Goal: Information Seeking & Learning: Compare options

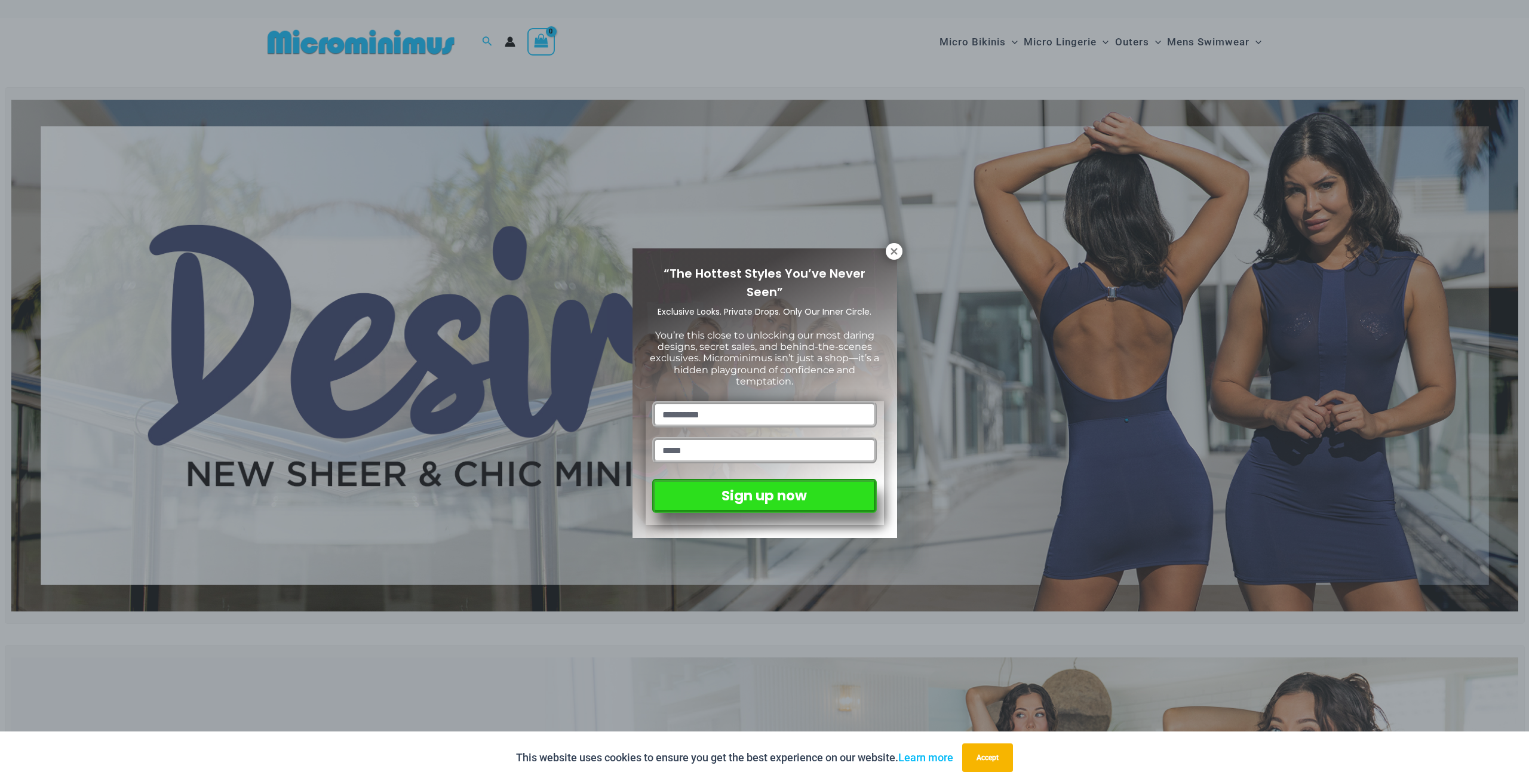
click at [884, 259] on div "“The Hottest Styles You’ve Never Seen” Exclusive Looks. Private Drops. Only Our…" at bounding box center [764, 394] width 265 height 290
click at [896, 250] on icon at bounding box center [893, 251] width 7 height 7
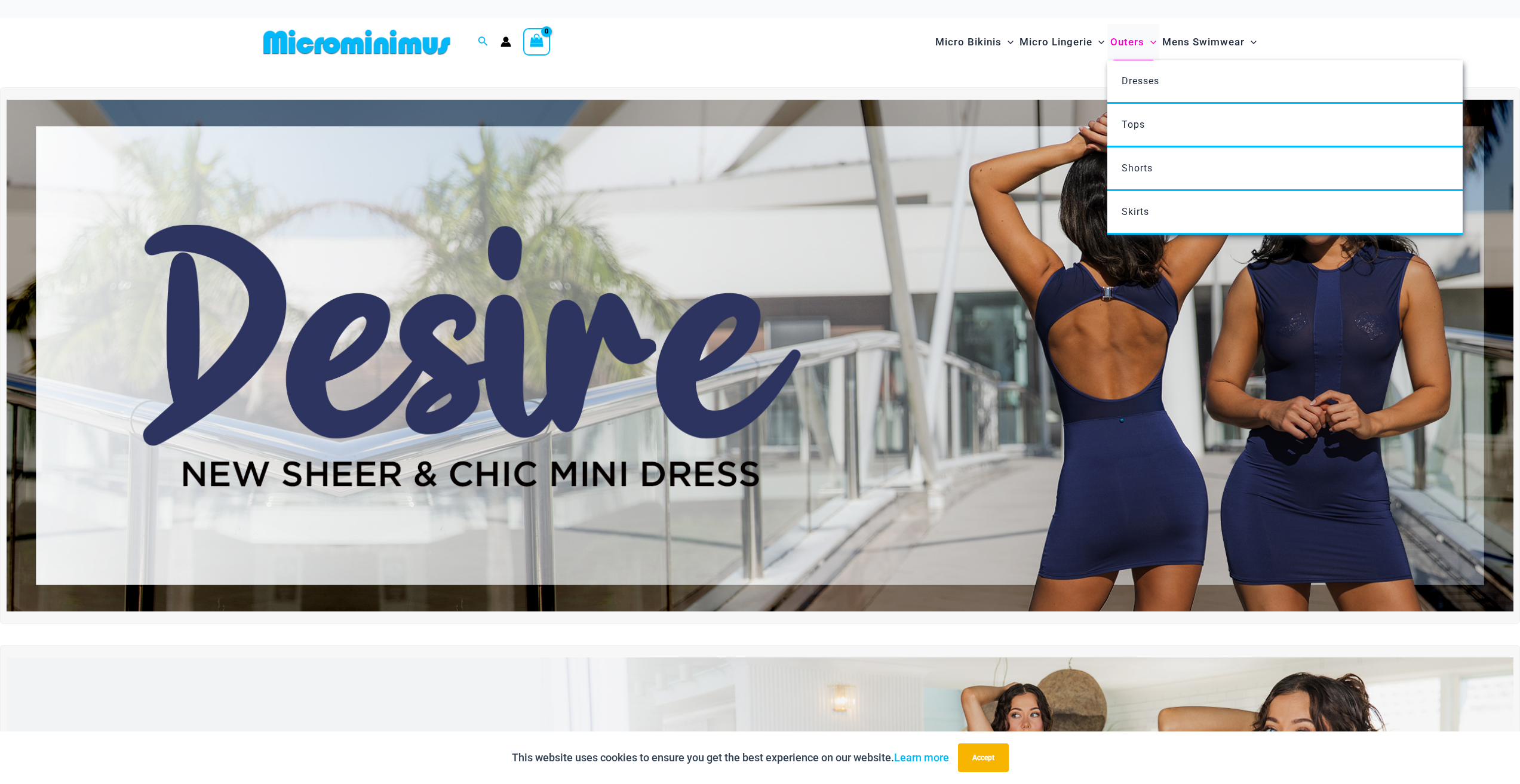
click at [1126, 44] on span "Outers" at bounding box center [1127, 42] width 34 height 30
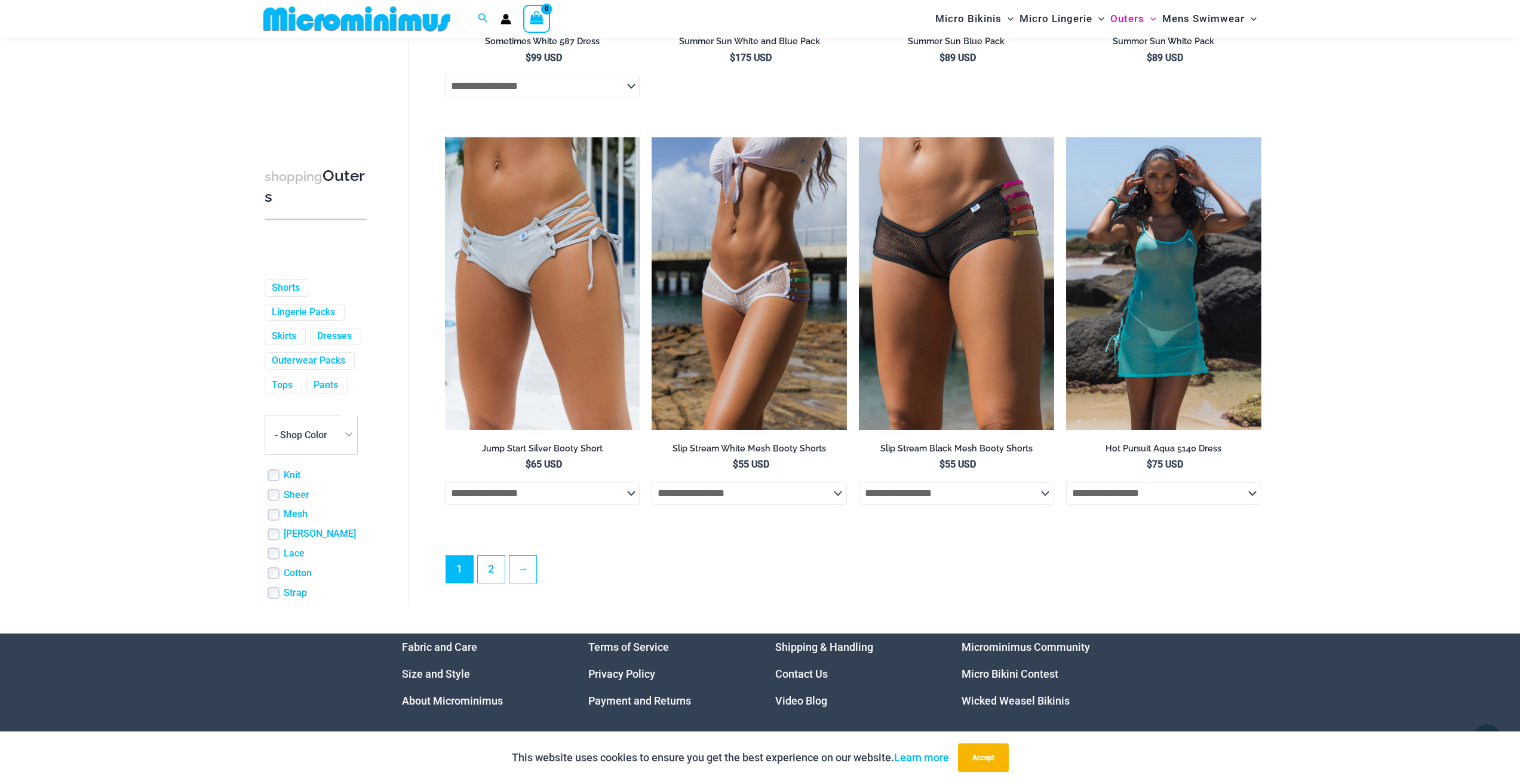
scroll to position [2956, 0]
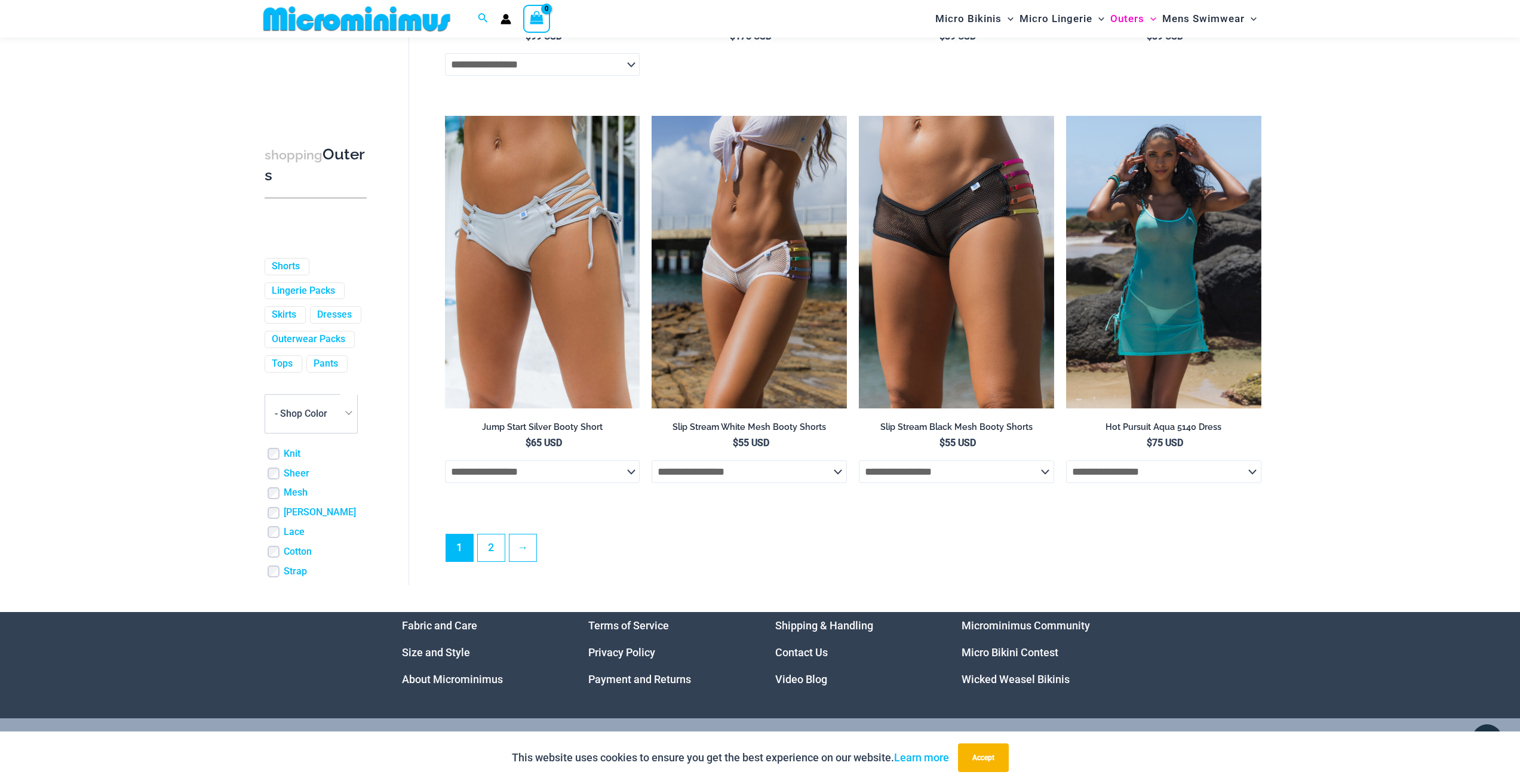
drag, startPoint x: 1528, startPoint y: 342, endPoint x: 1528, endPoint y: 704, distance: 362.0
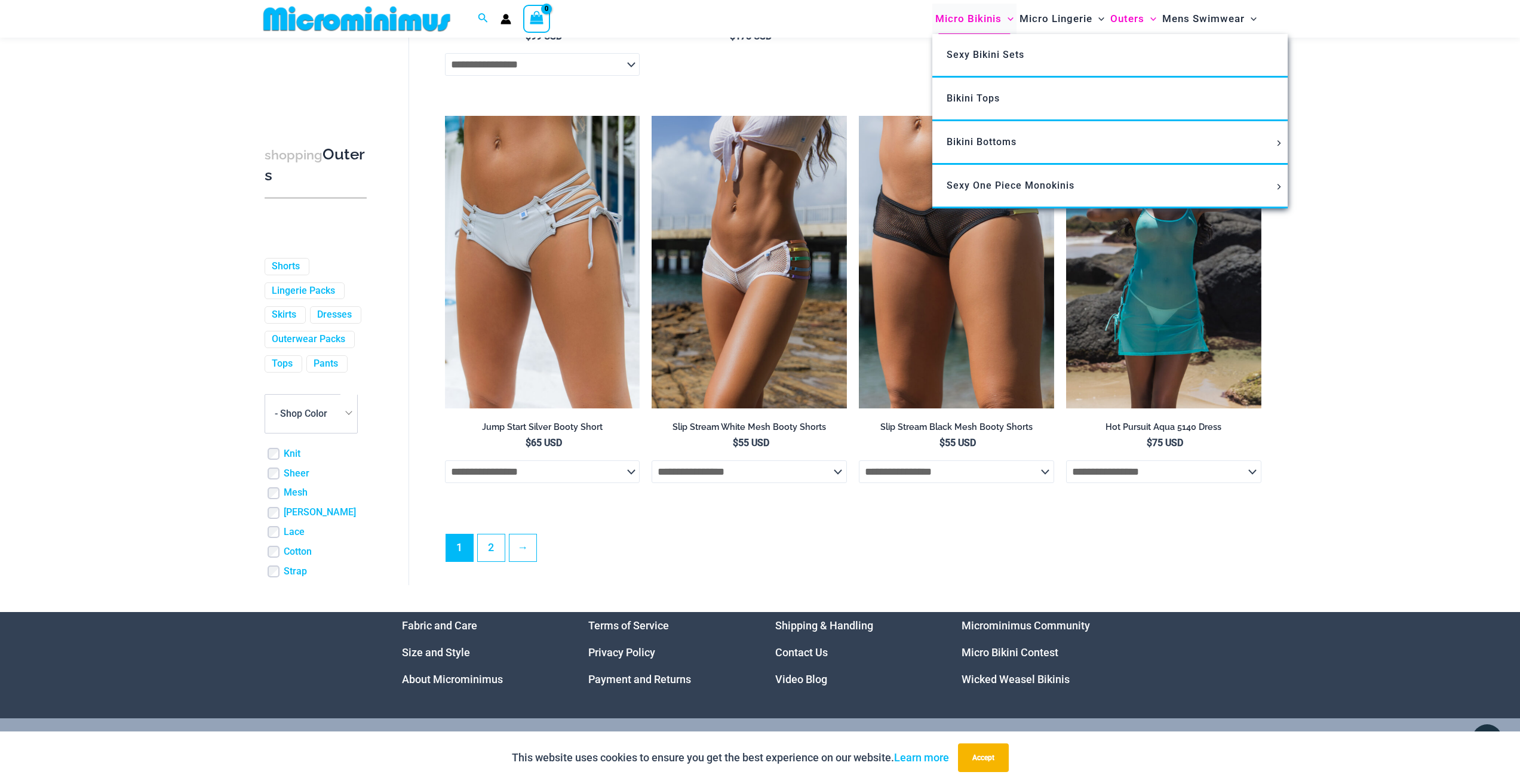
click at [970, 11] on span "Micro Bikinis" at bounding box center [968, 19] width 66 height 30
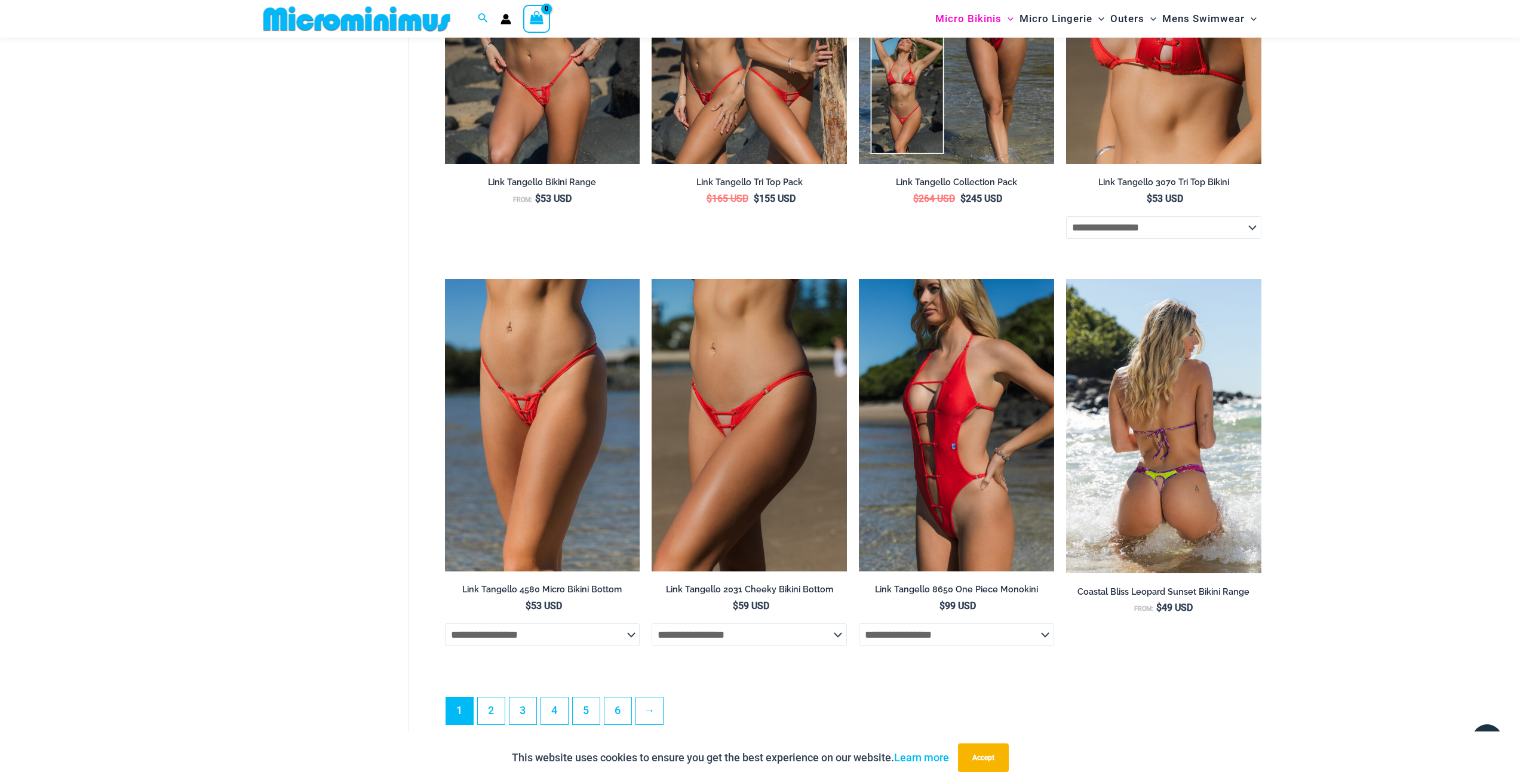
scroll to position [3034, 0]
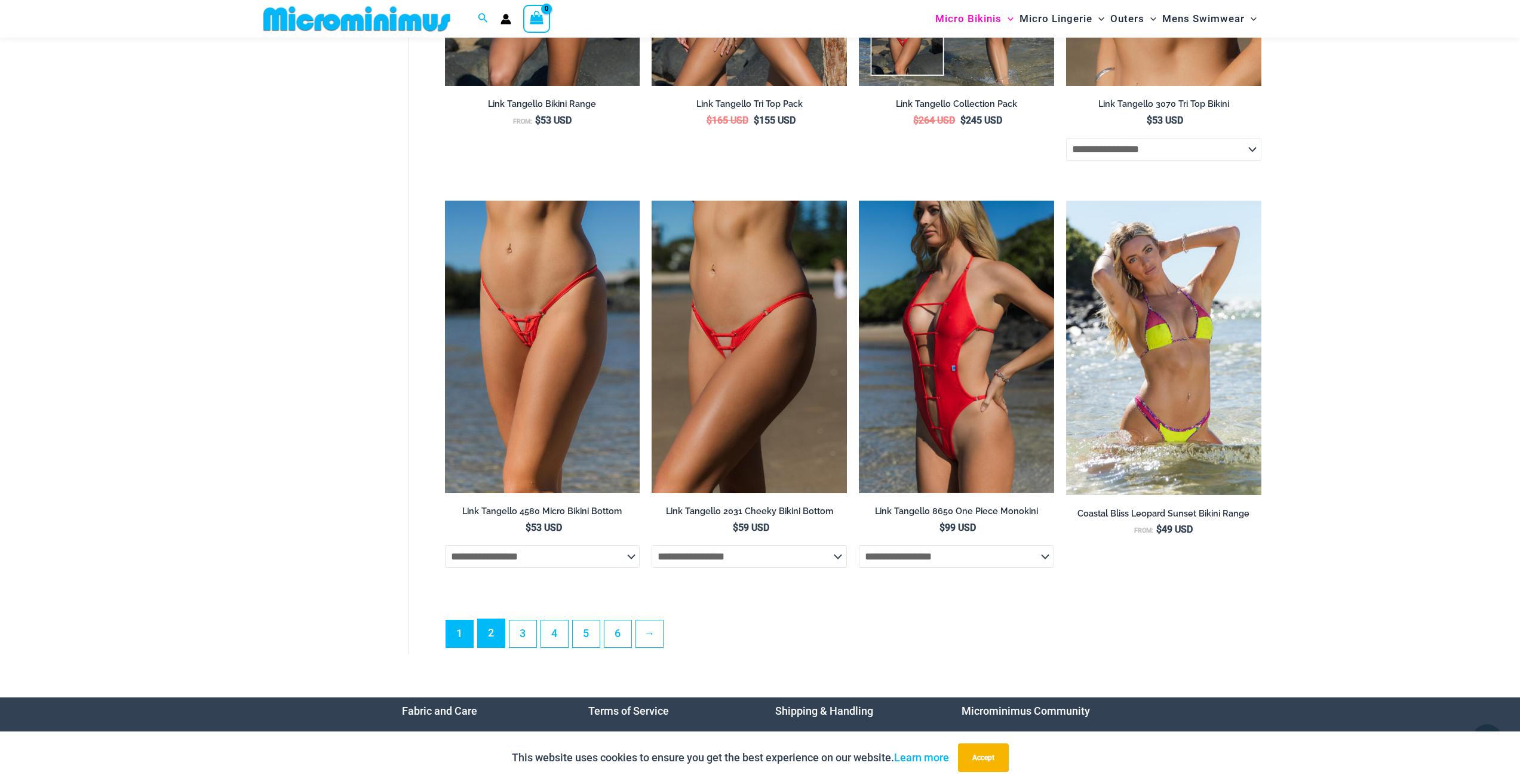
click at [487, 642] on link "2" at bounding box center [491, 633] width 27 height 28
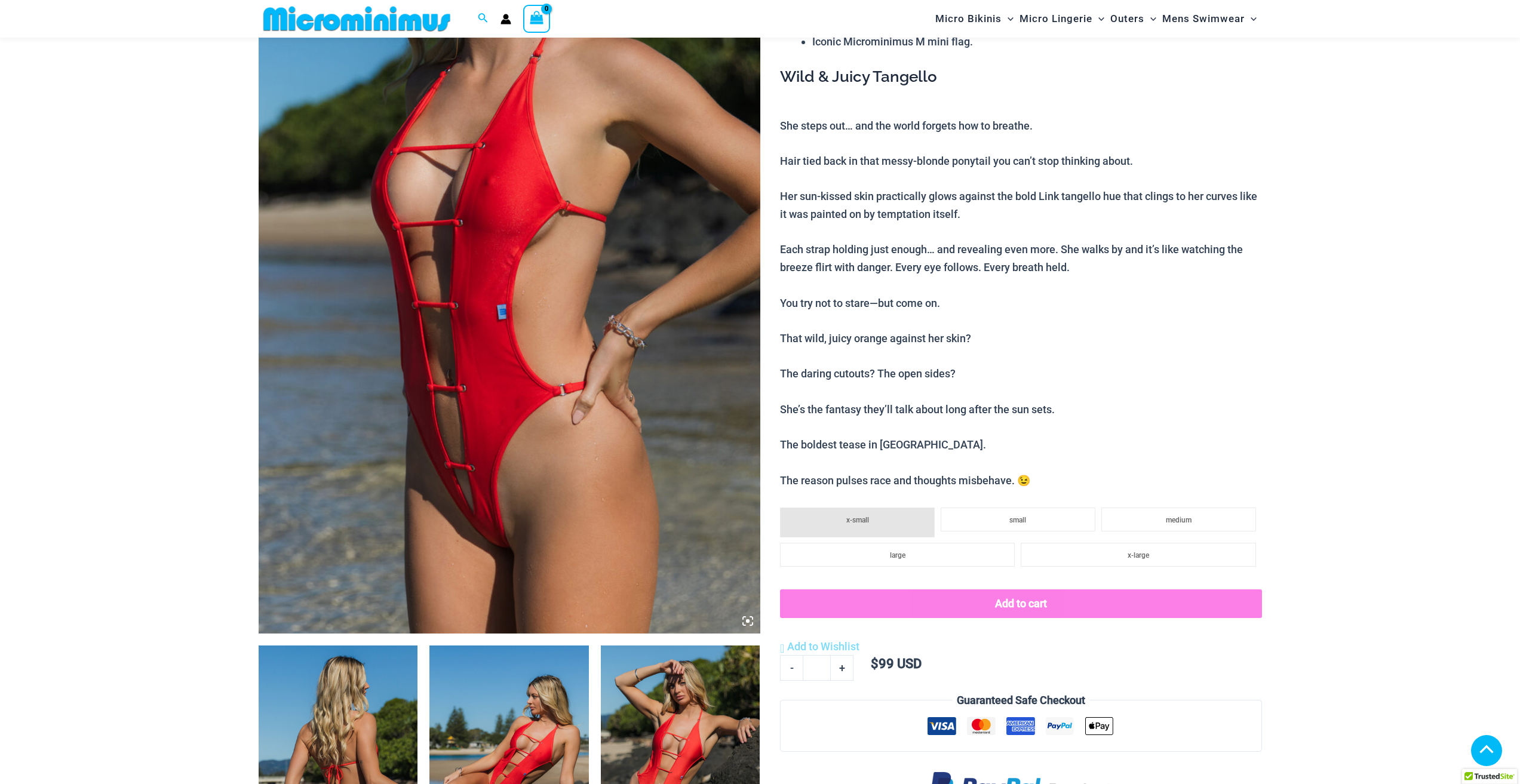
scroll to position [586, 0]
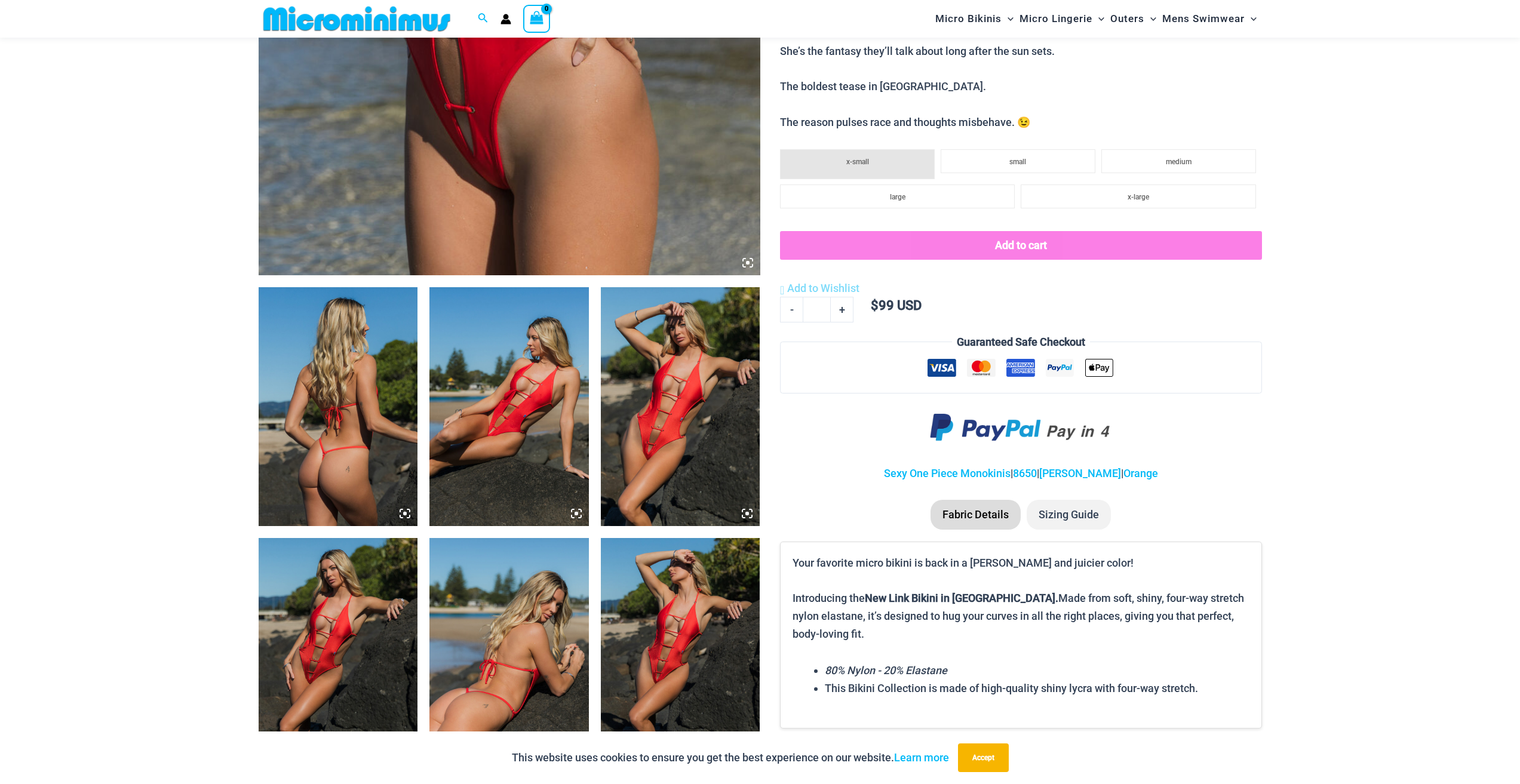
click at [746, 517] on icon at bounding box center [747, 513] width 11 height 11
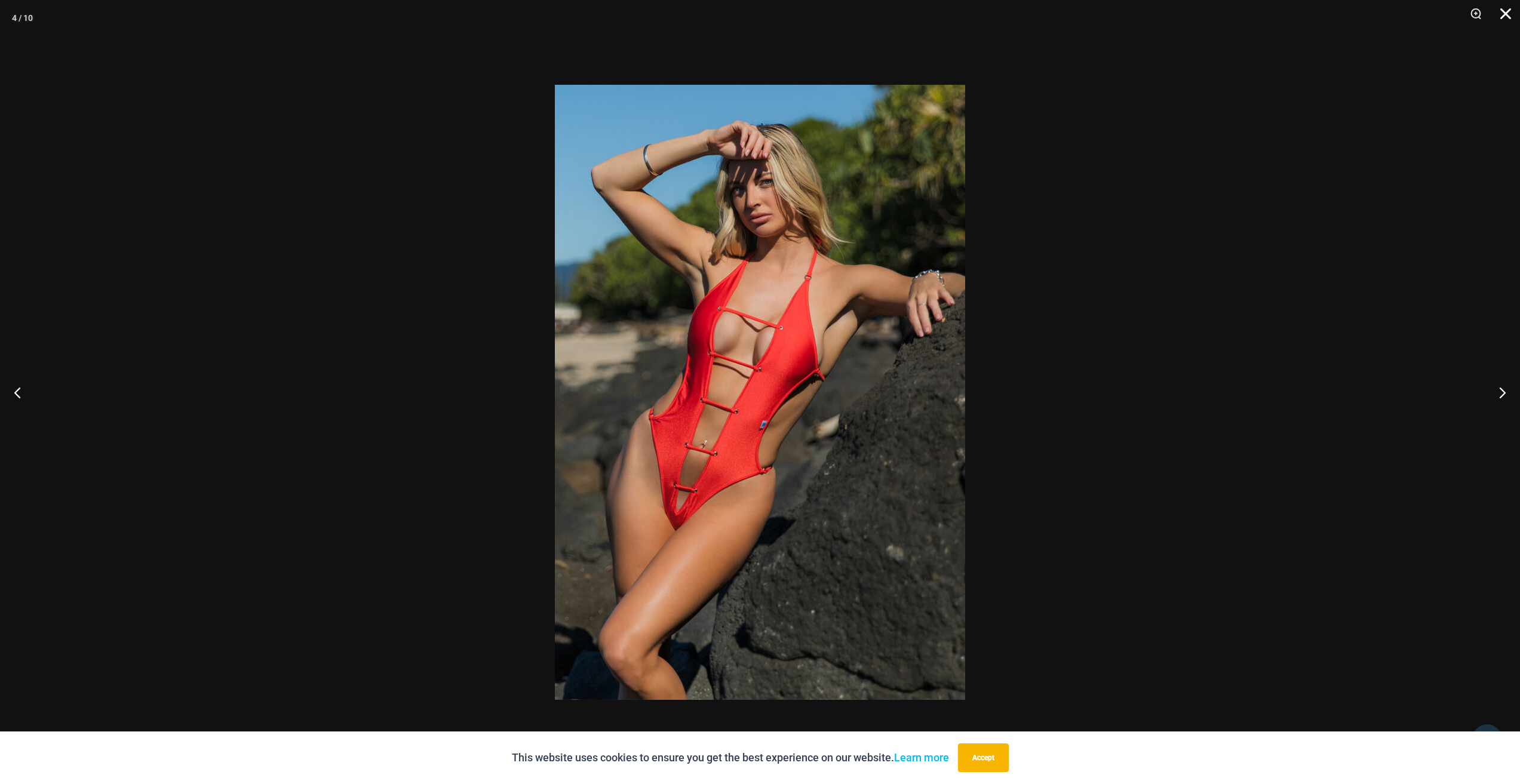
click at [1500, 14] on button "Close" at bounding box center [1501, 17] width 30 height 36
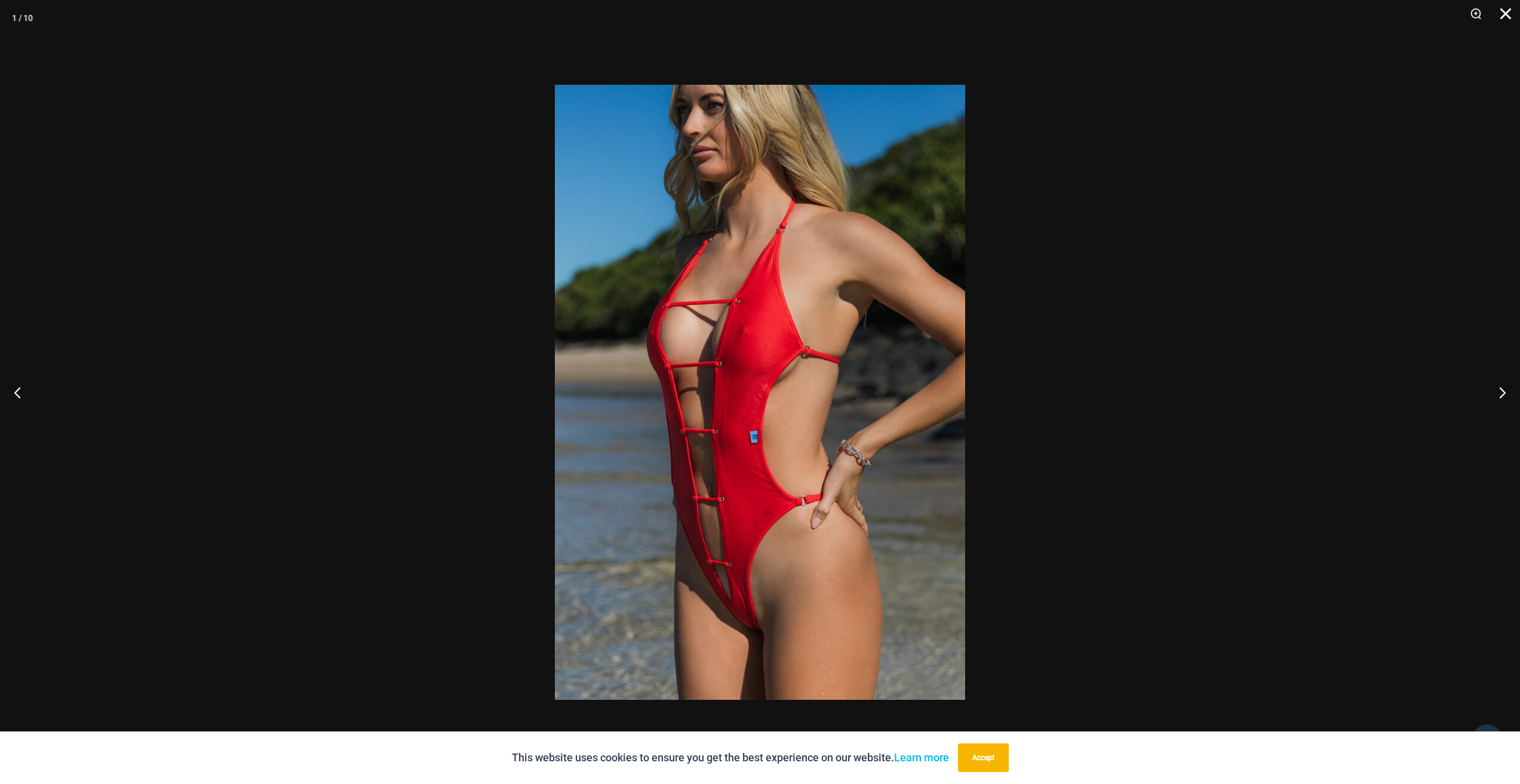
click at [1515, 15] on button "Close" at bounding box center [1501, 17] width 30 height 36
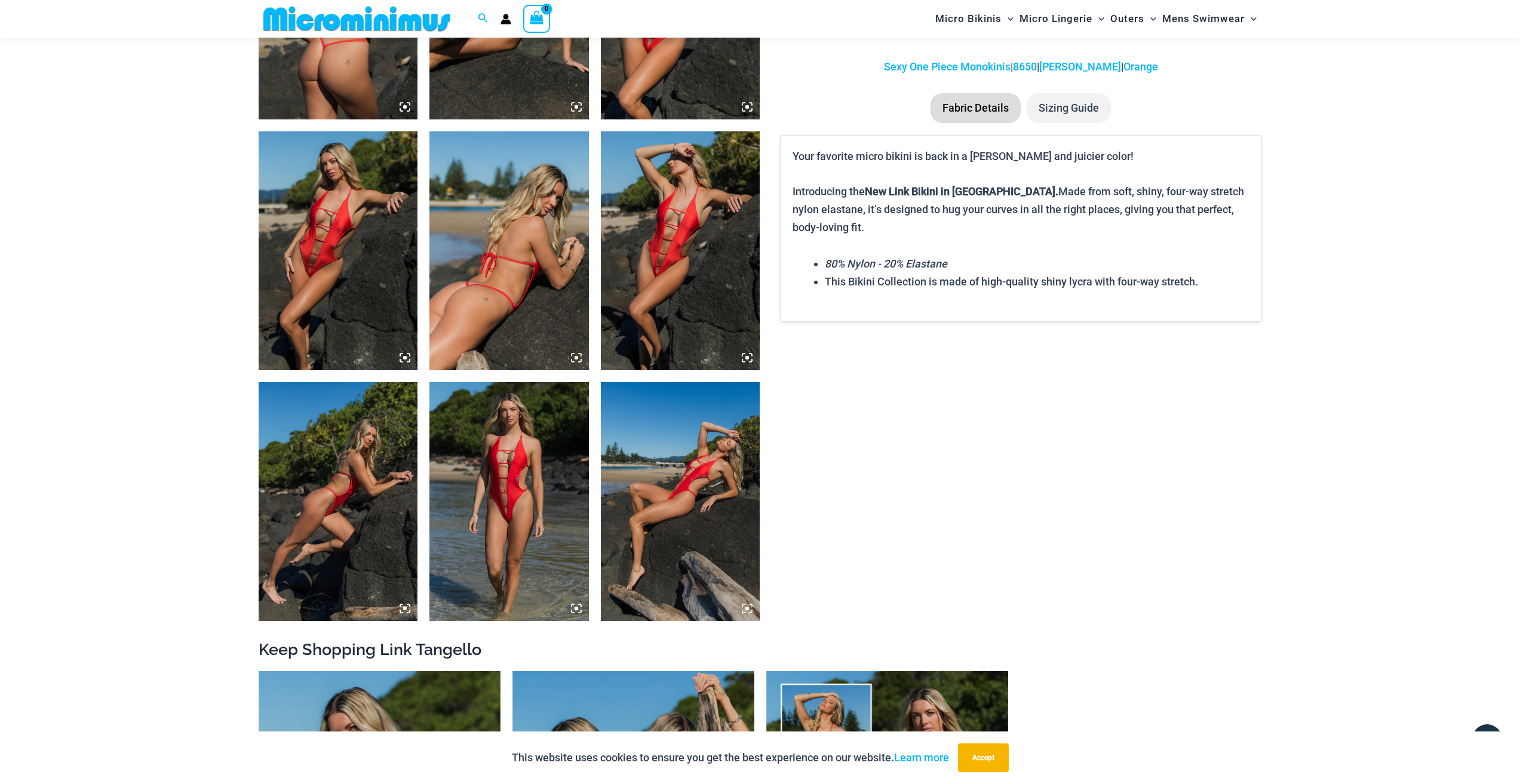
scroll to position [1004, 0]
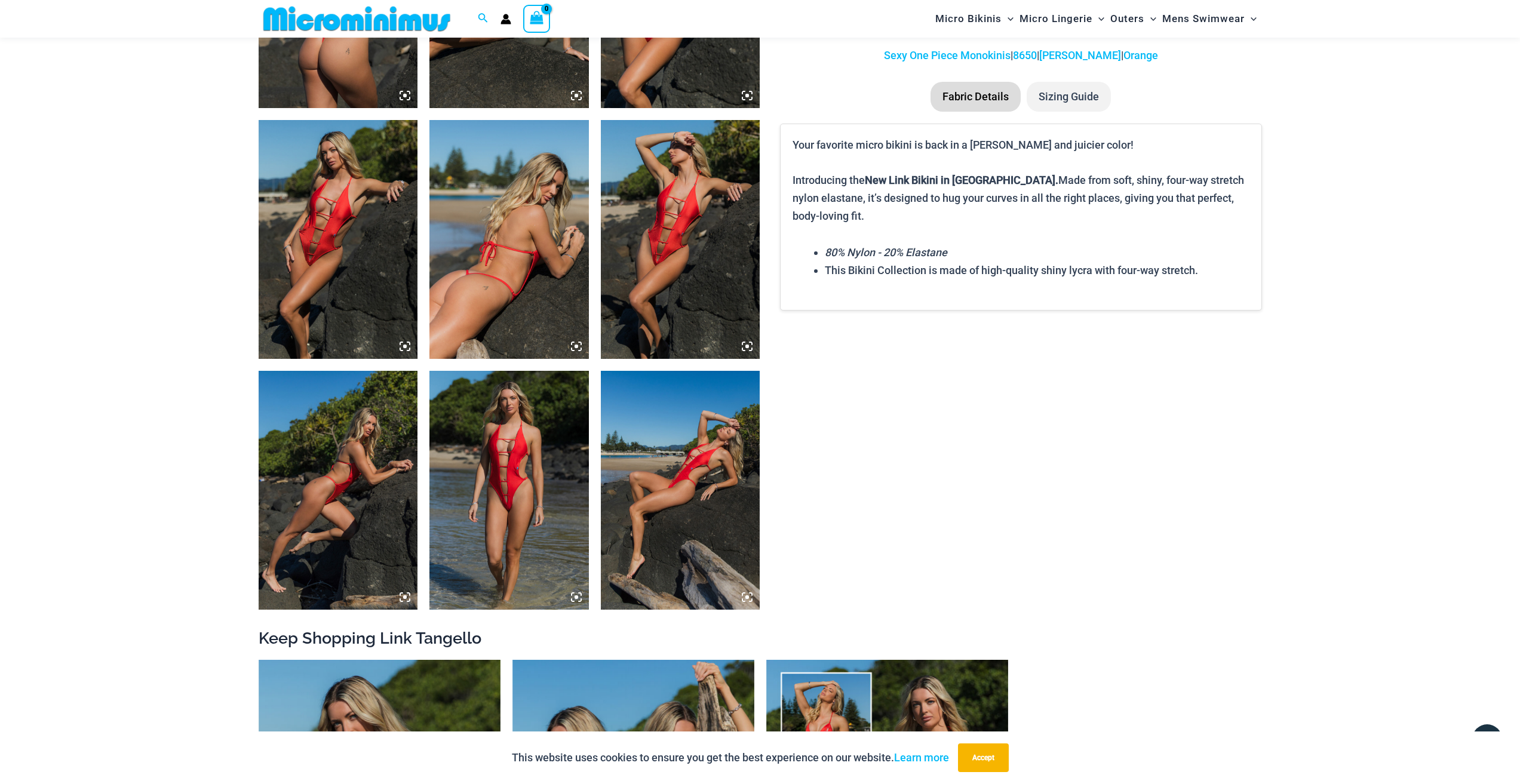
click at [572, 597] on icon at bounding box center [576, 597] width 11 height 11
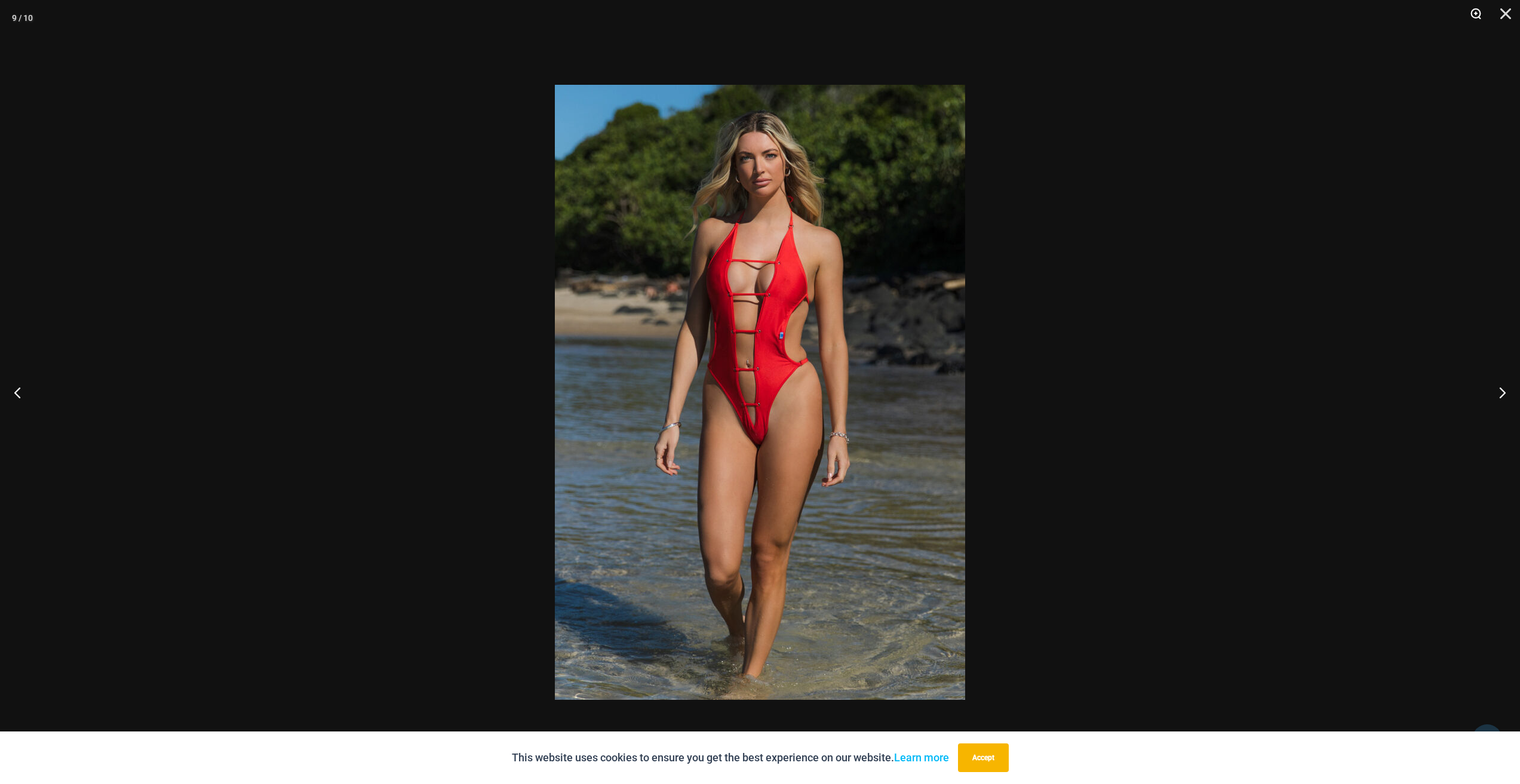
click at [1479, 17] on button "Zoom" at bounding box center [1471, 17] width 30 height 36
click at [738, 205] on img at bounding box center [760, 392] width 410 height 615
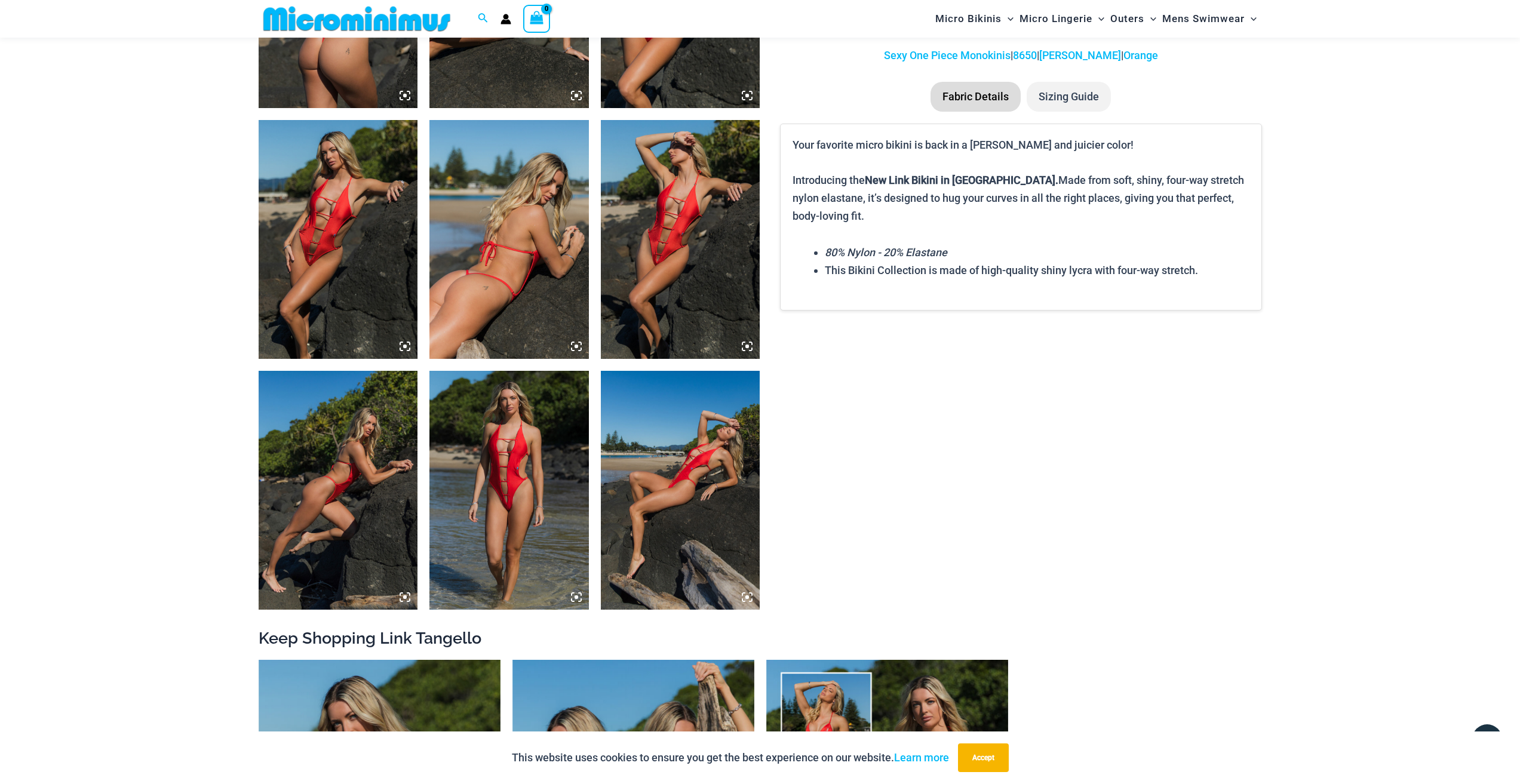
click at [542, 441] on img at bounding box center [509, 490] width 159 height 239
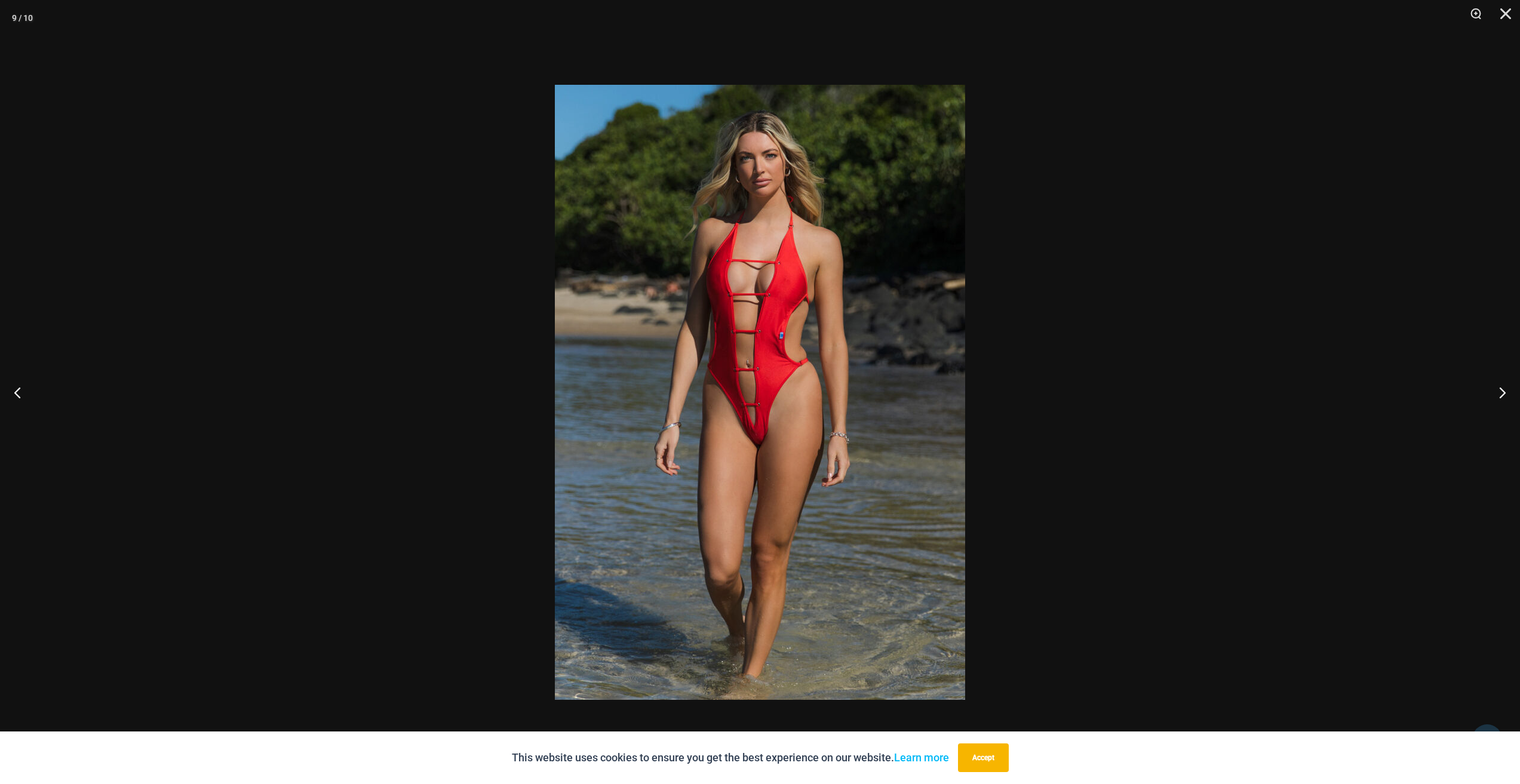
click at [861, 240] on img at bounding box center [760, 392] width 410 height 615
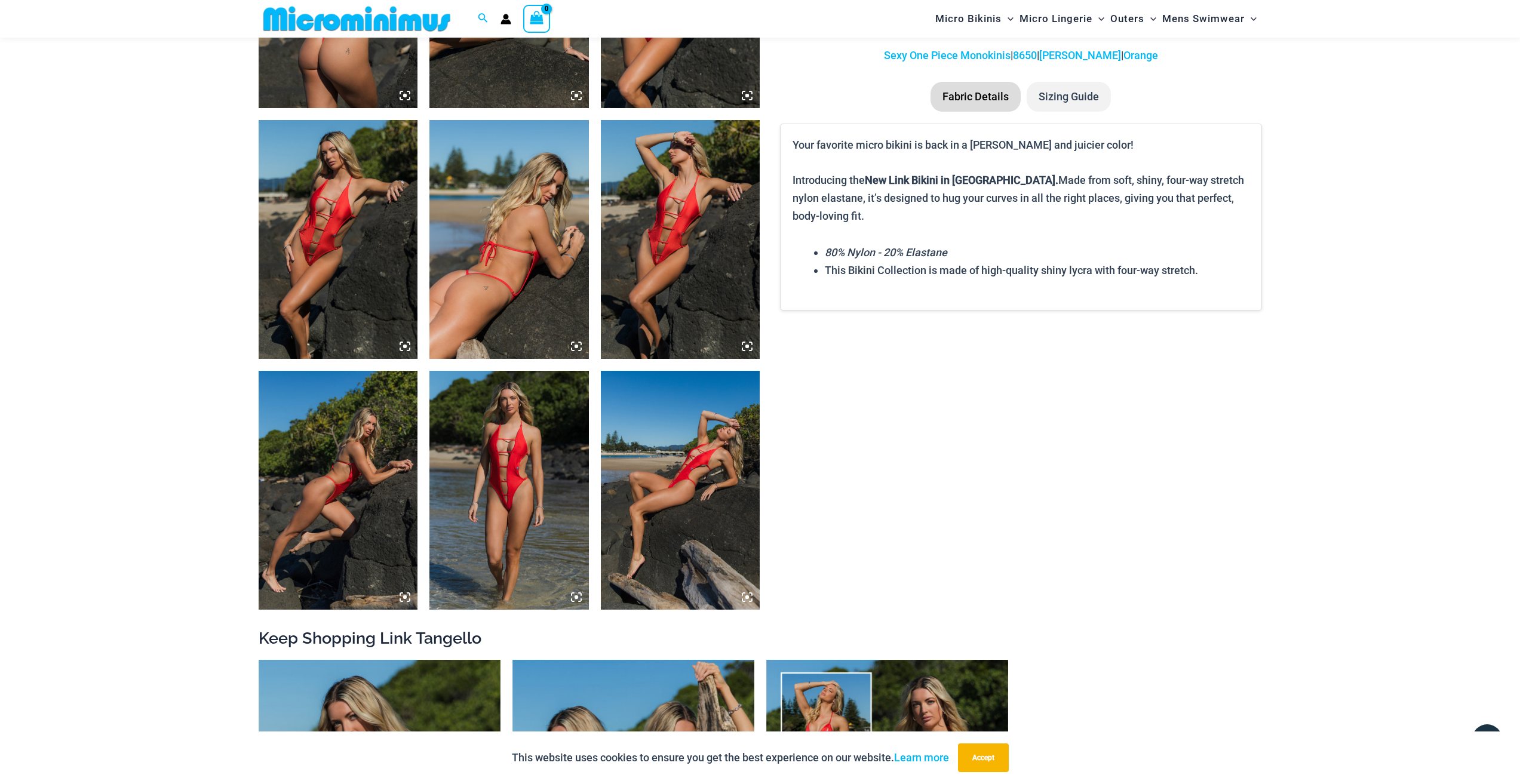
click at [566, 420] on img at bounding box center [509, 490] width 159 height 239
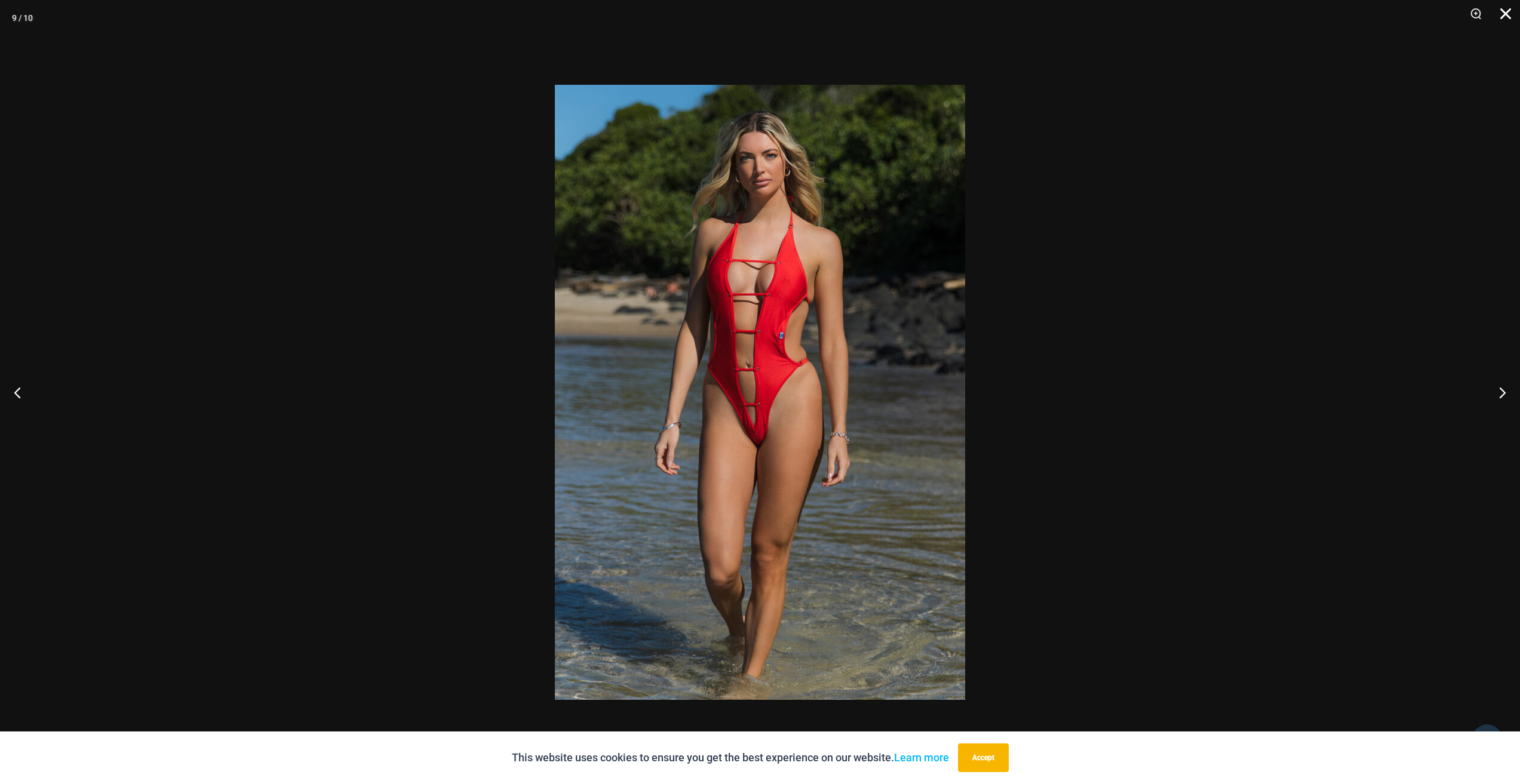
click at [1506, 14] on button "Close" at bounding box center [1501, 17] width 30 height 36
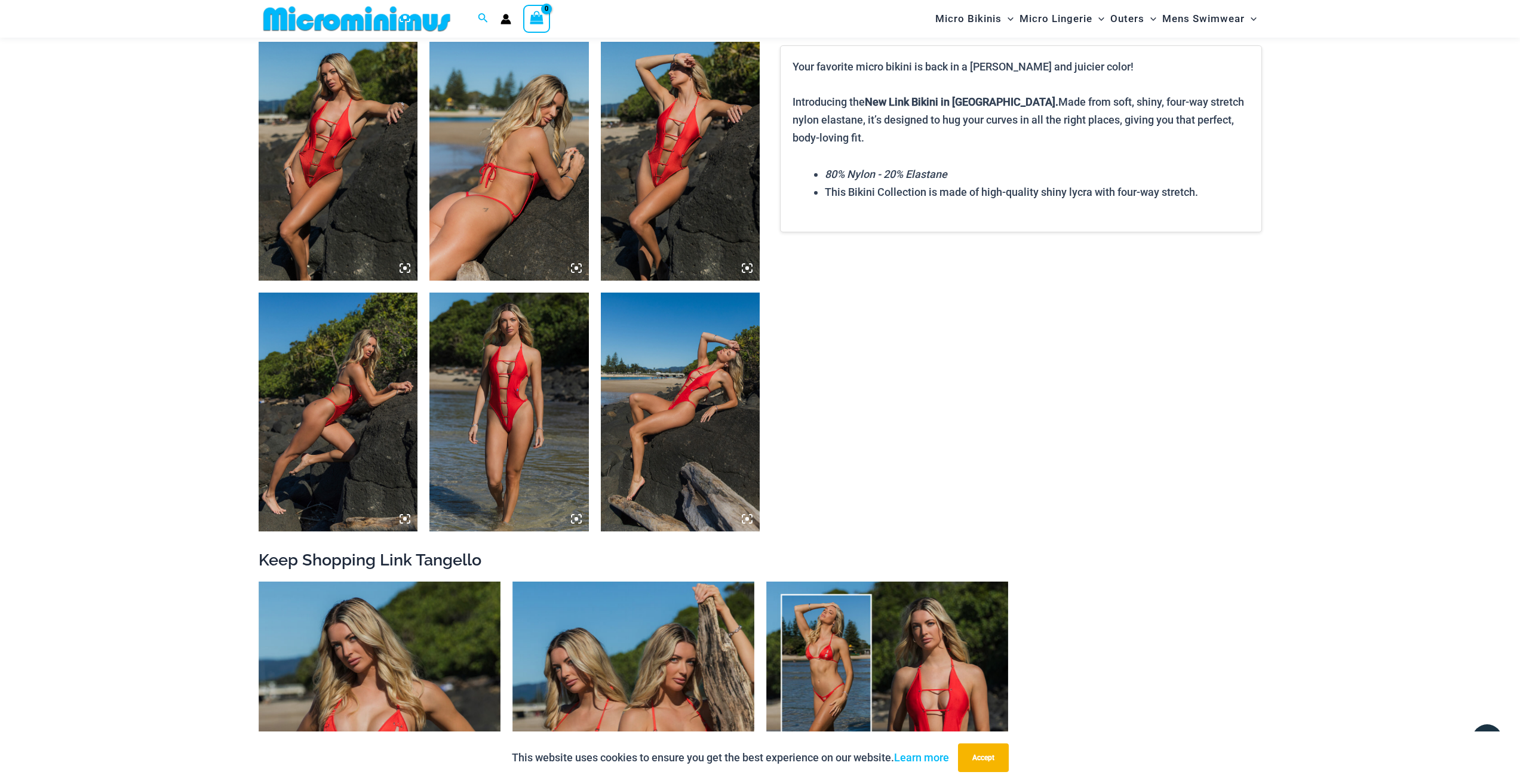
scroll to position [1064, 0]
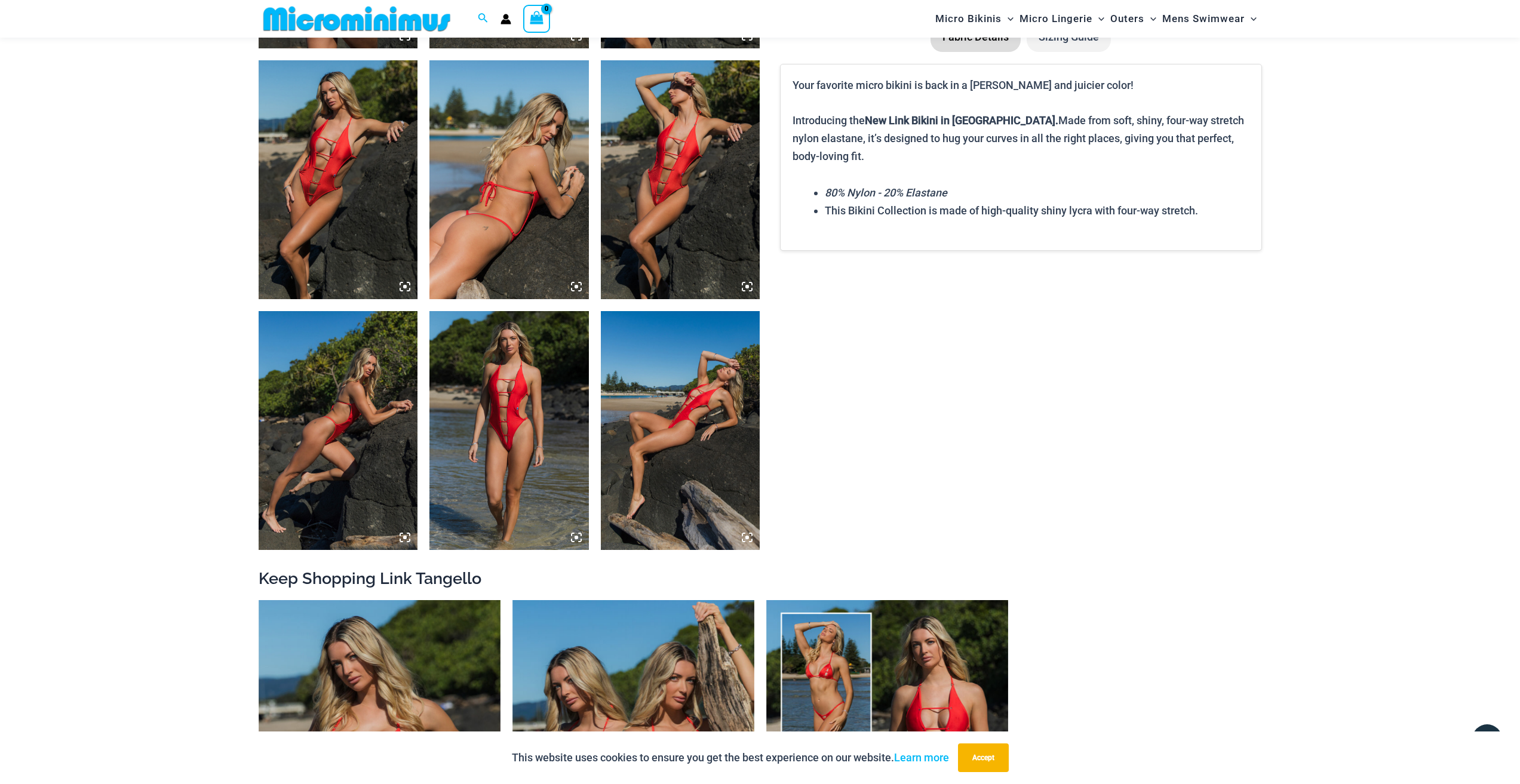
click at [628, 434] on img at bounding box center [680, 430] width 159 height 239
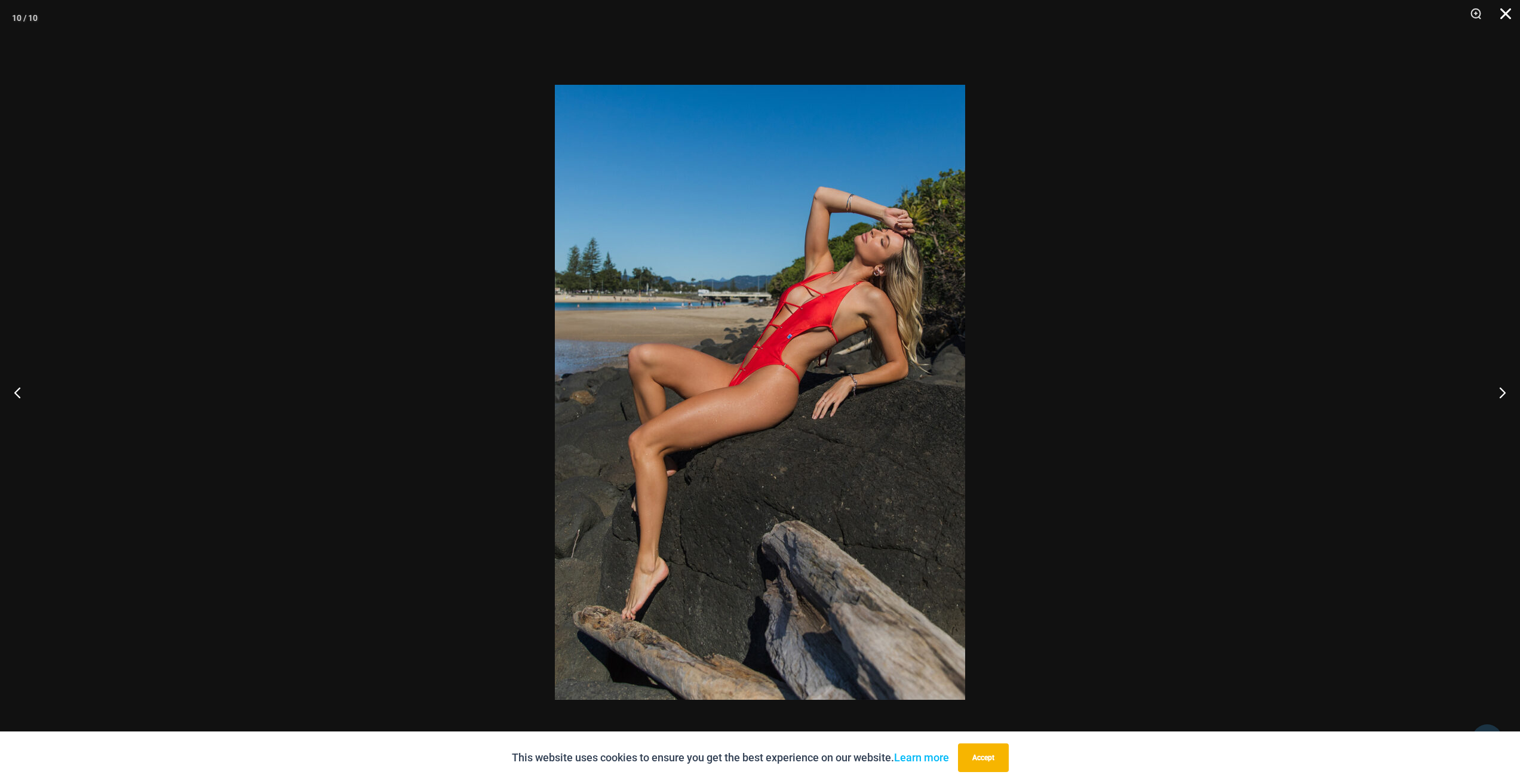
click at [1508, 15] on button "Close" at bounding box center [1501, 17] width 30 height 36
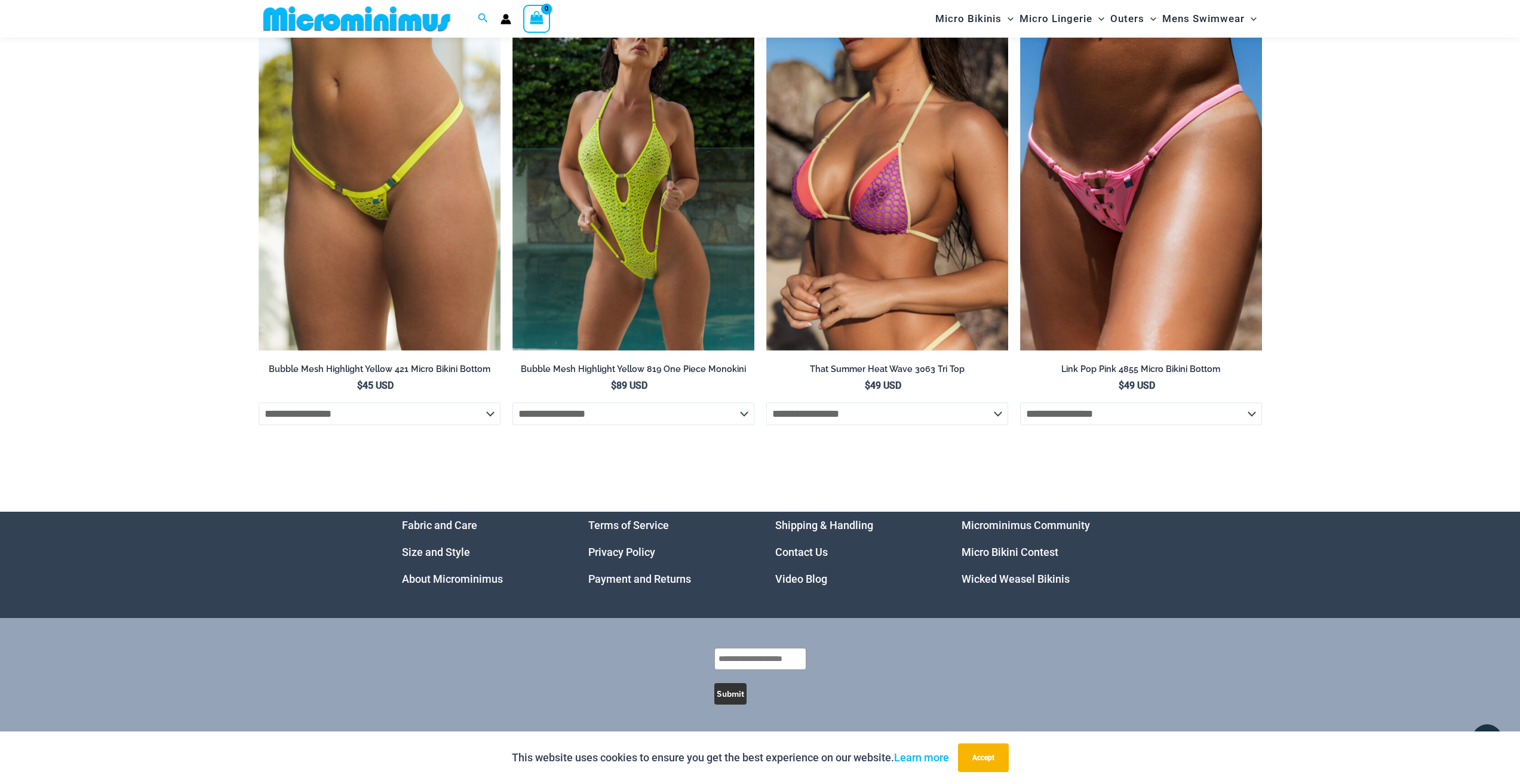
scroll to position [4085, 0]
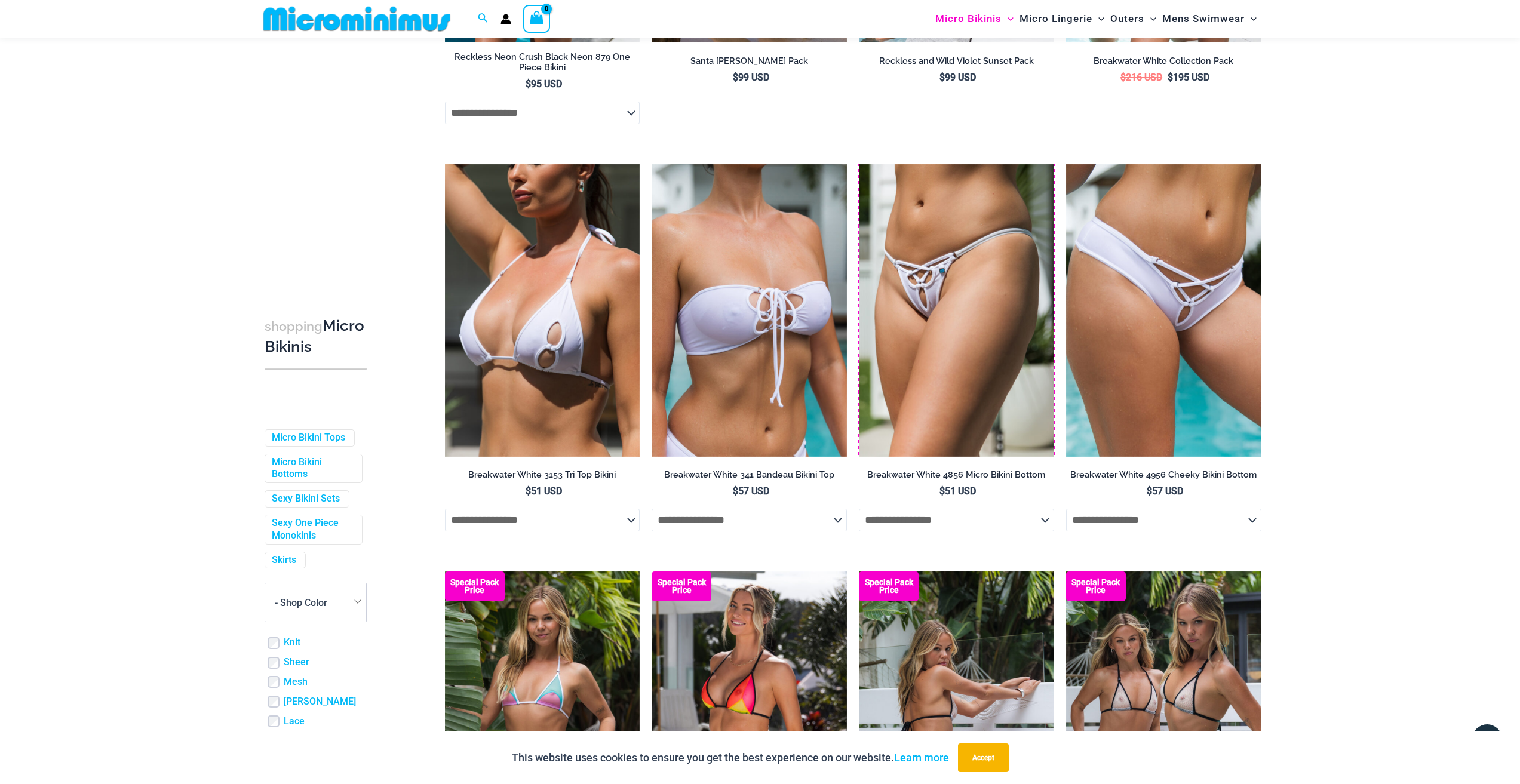
scroll to position [2796, 0]
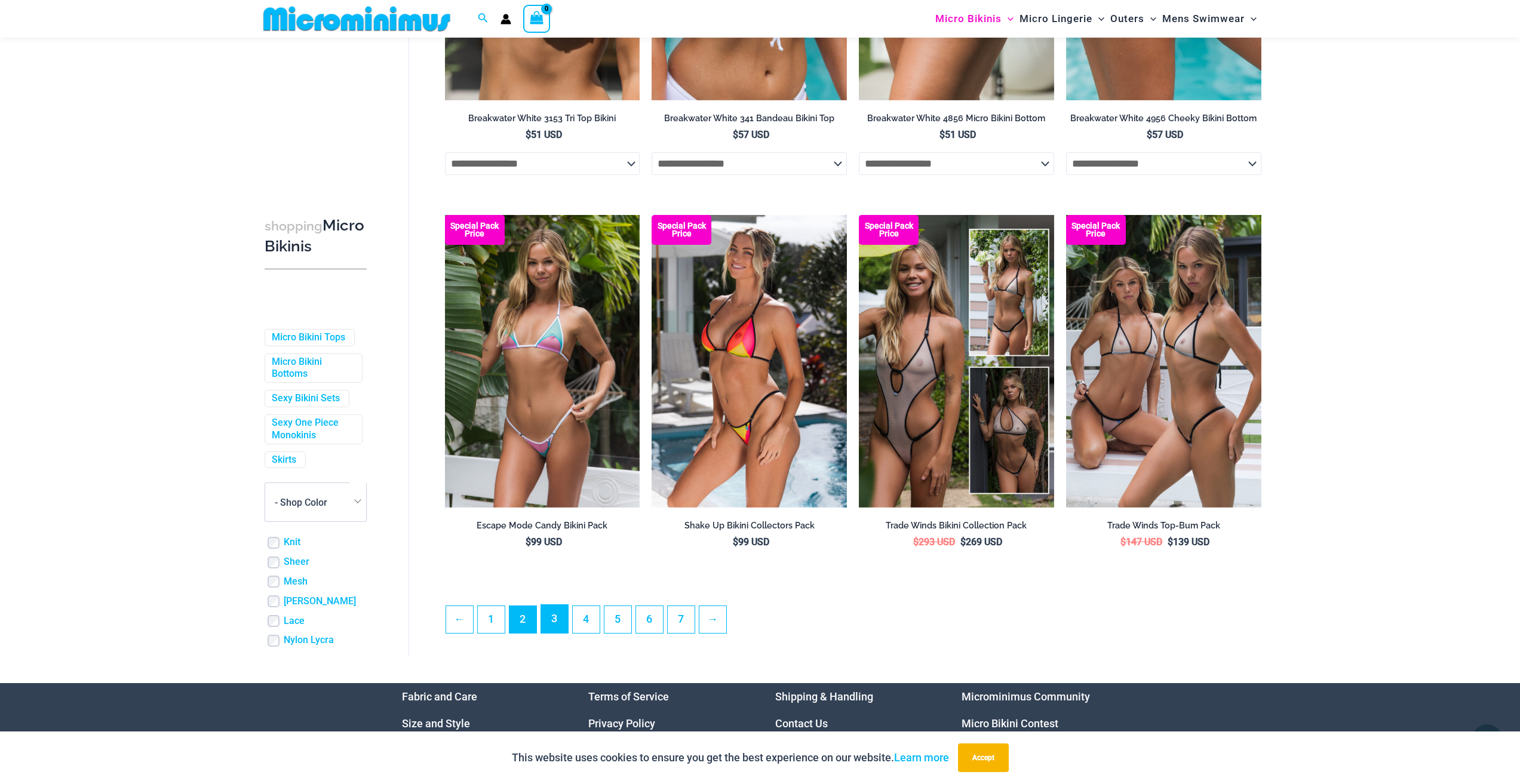
click at [557, 633] on link "3" at bounding box center [554, 619] width 27 height 28
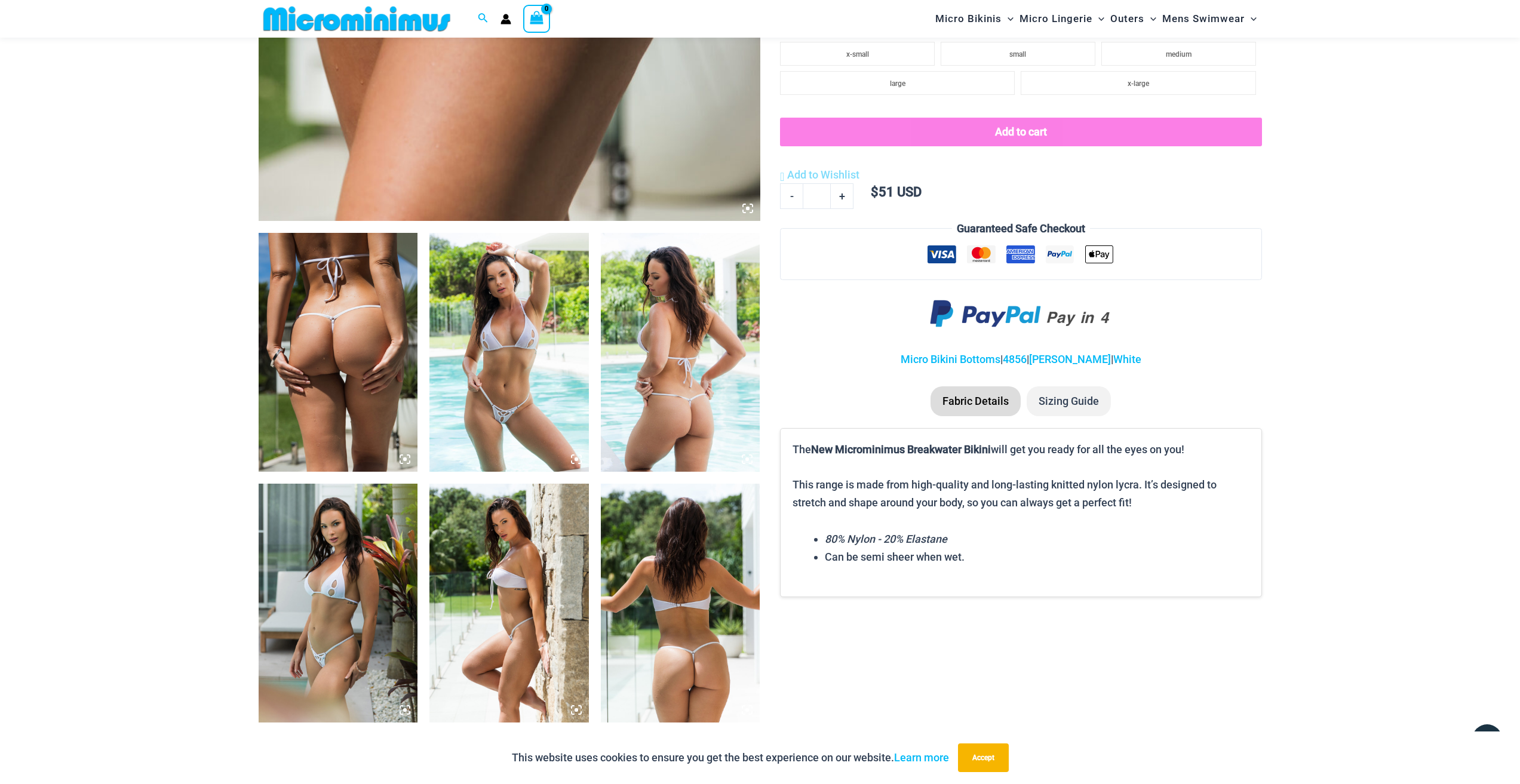
scroll to position [645, 0]
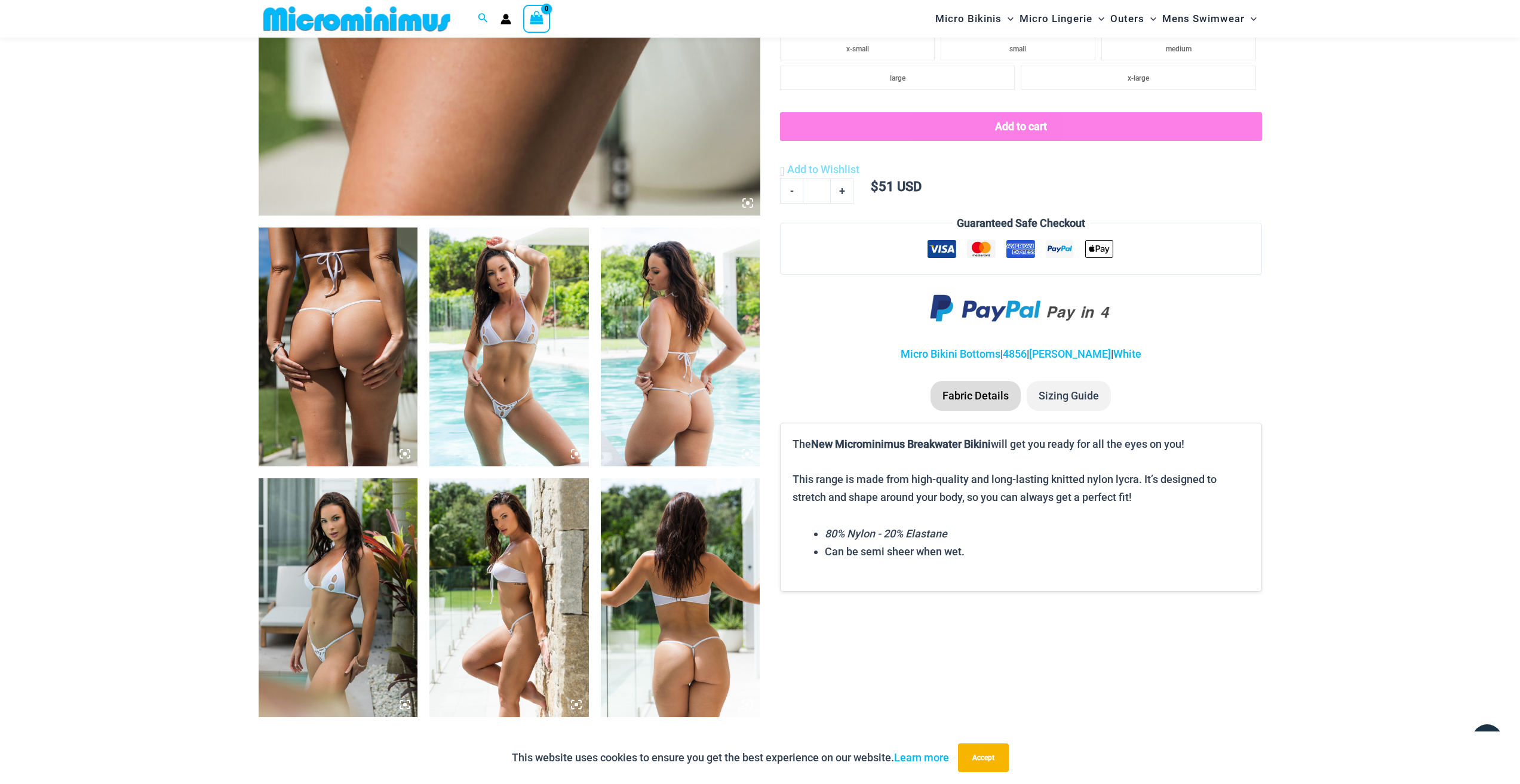
click at [535, 343] on img at bounding box center [509, 347] width 159 height 239
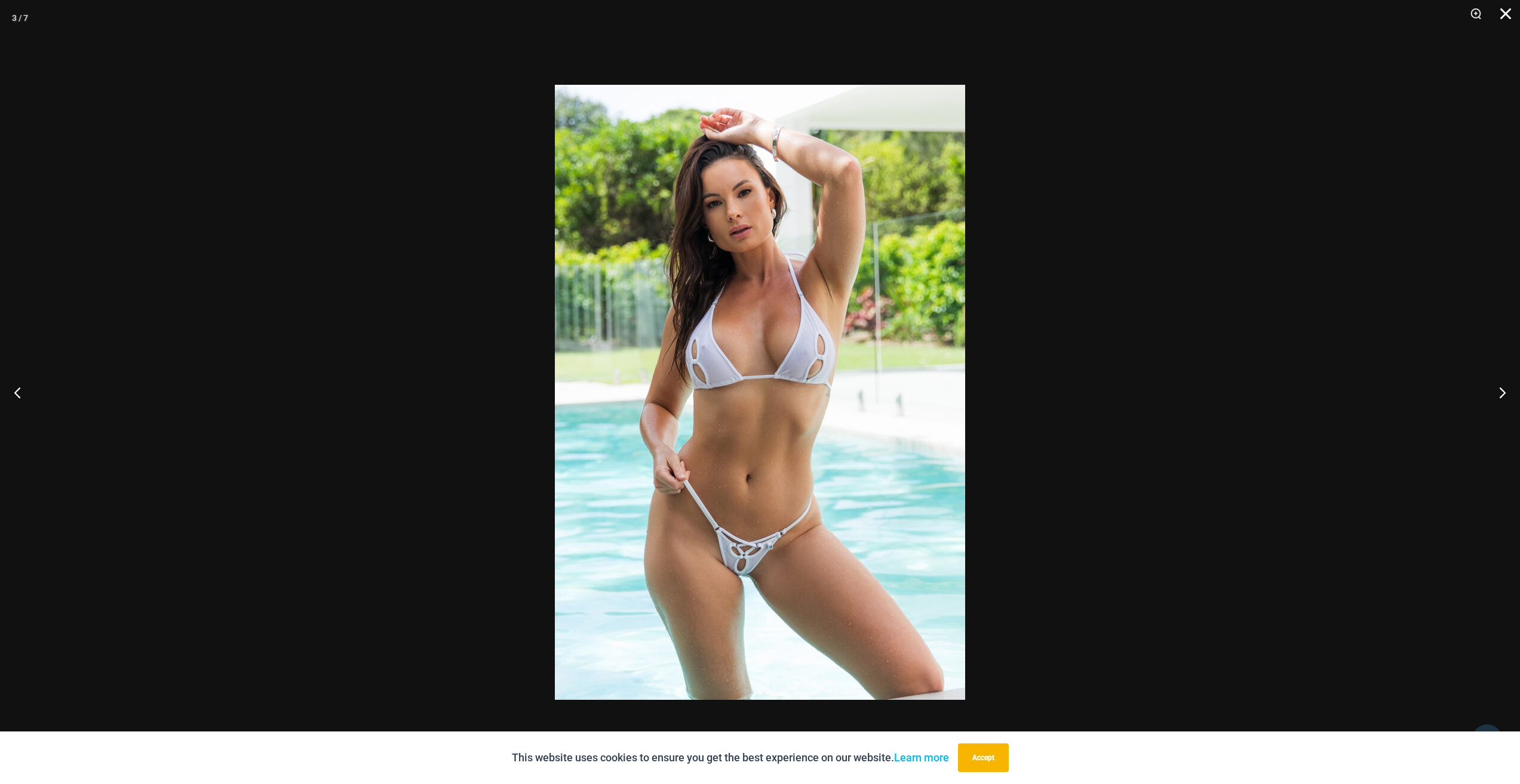
click at [1505, 5] on button "Close" at bounding box center [1501, 17] width 30 height 36
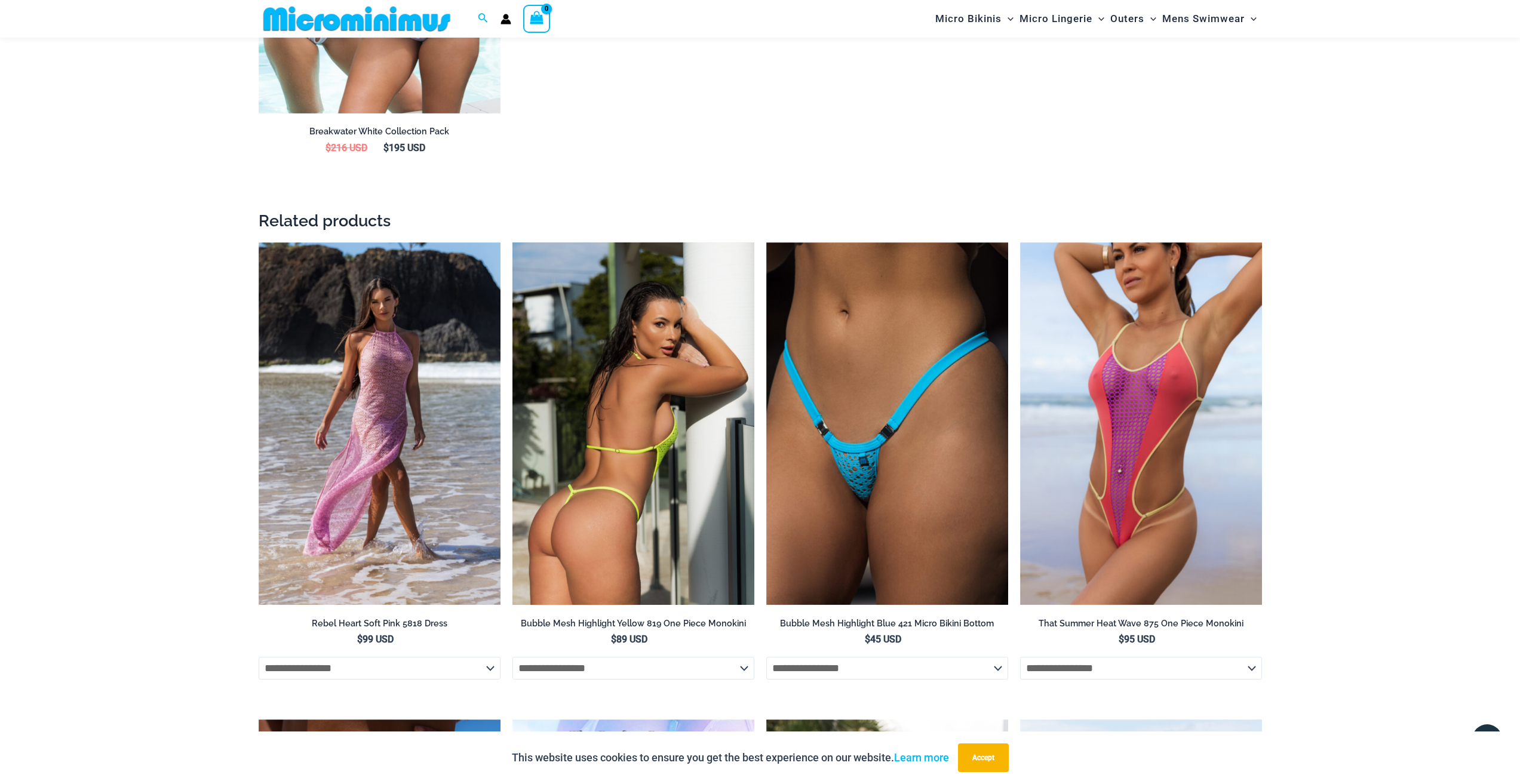
scroll to position [1780, 0]
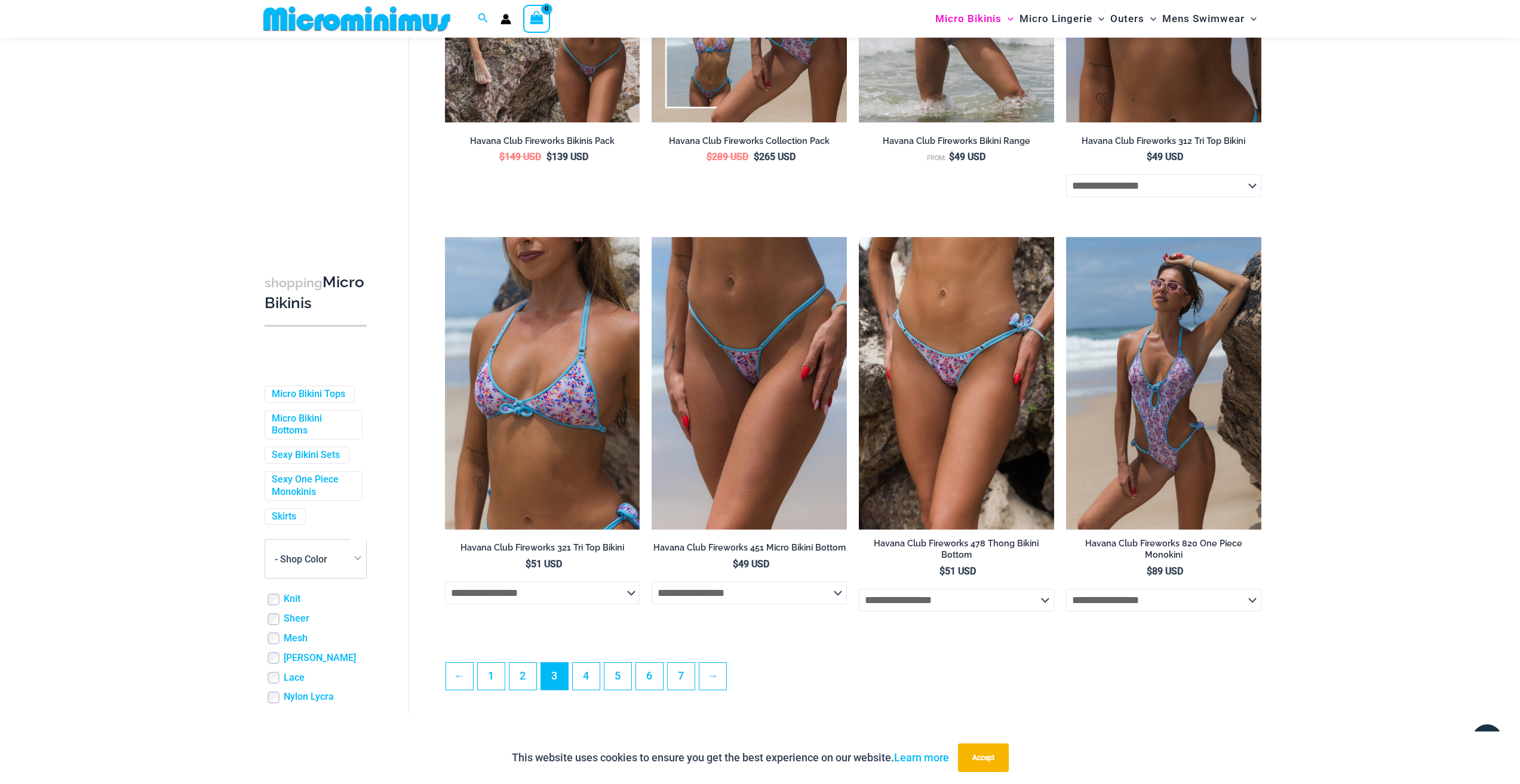
scroll to position [2795, 0]
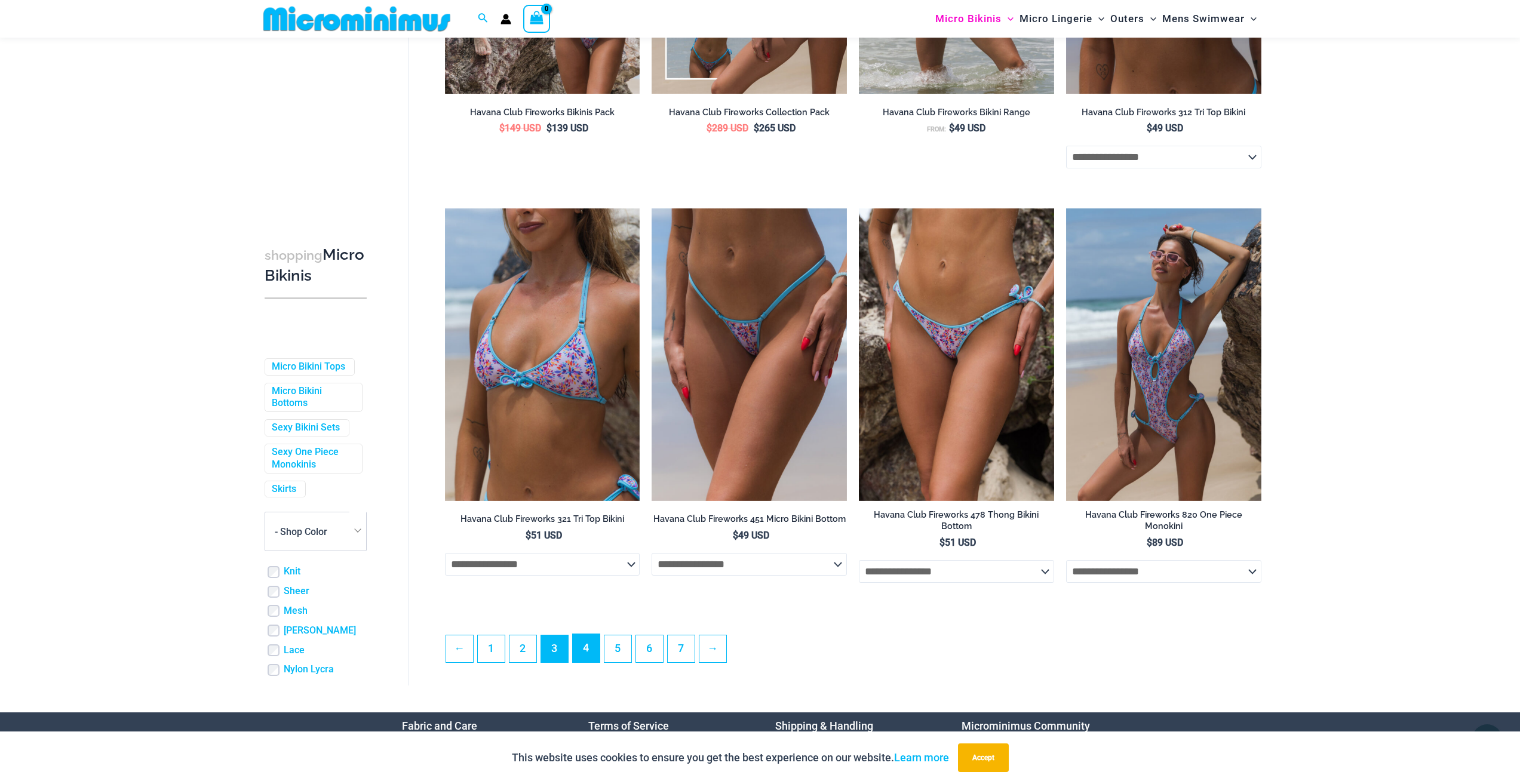
click at [577, 648] on link "4" at bounding box center [586, 648] width 27 height 28
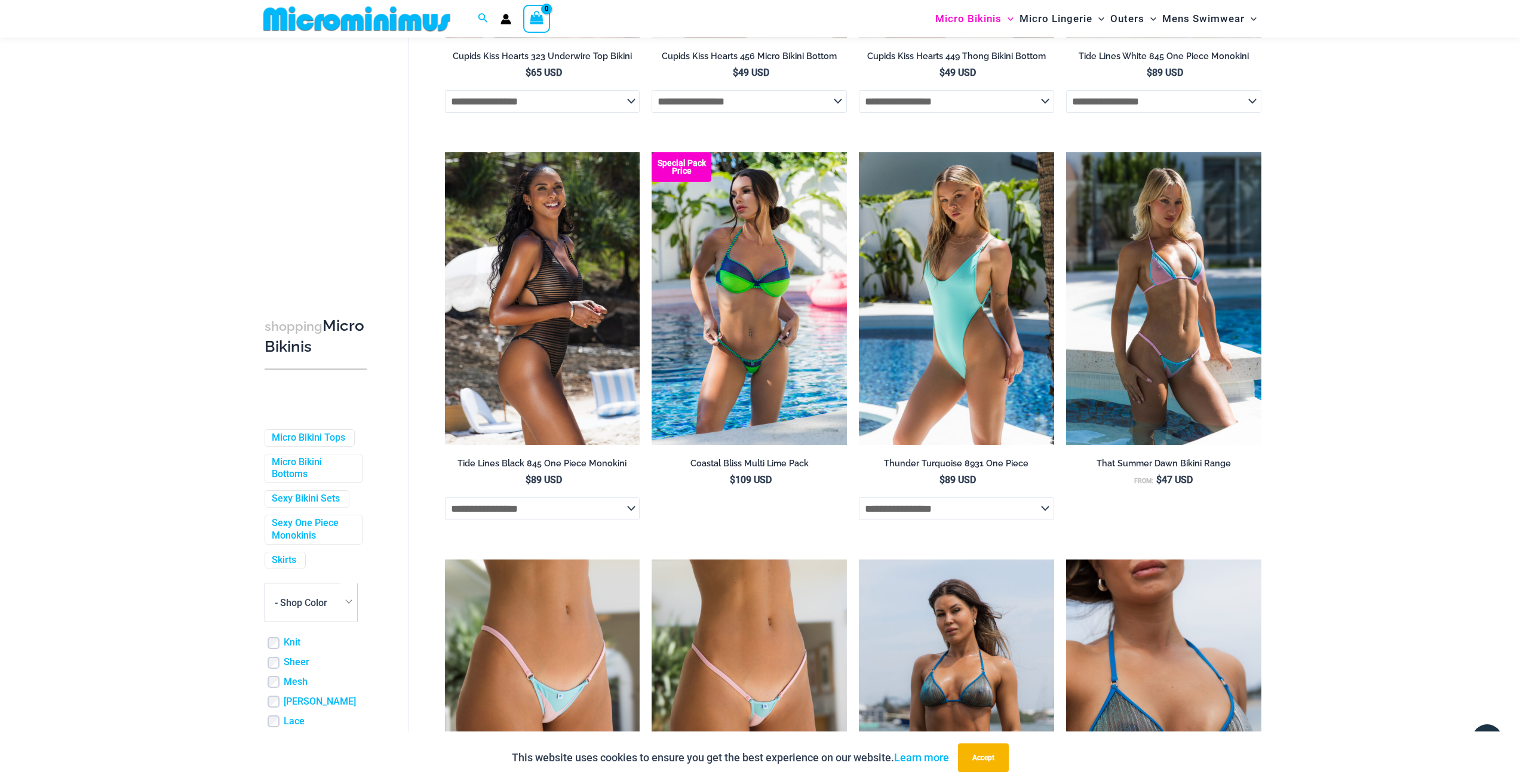
scroll to position [2795, 0]
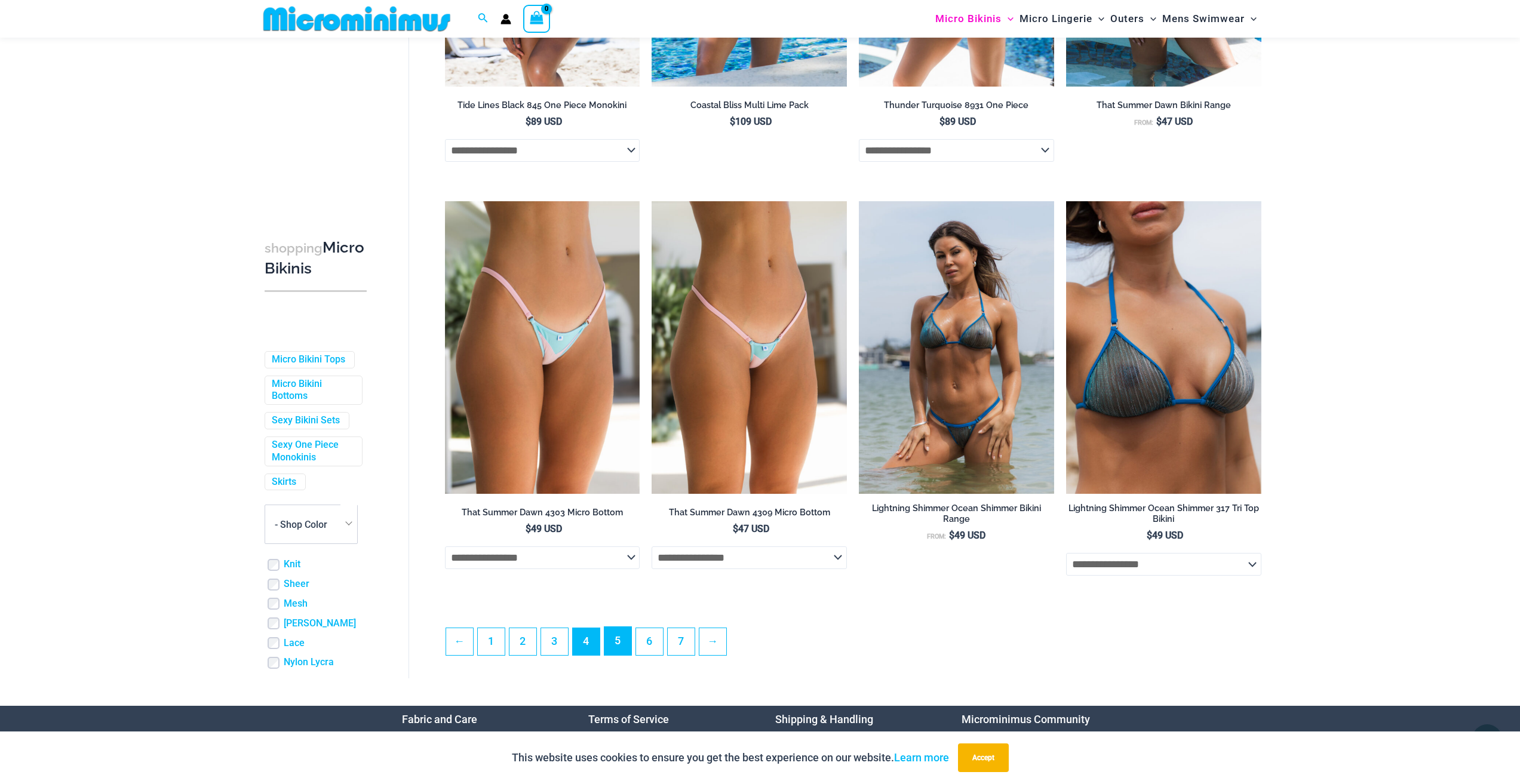
click at [611, 654] on link "5" at bounding box center [617, 641] width 27 height 28
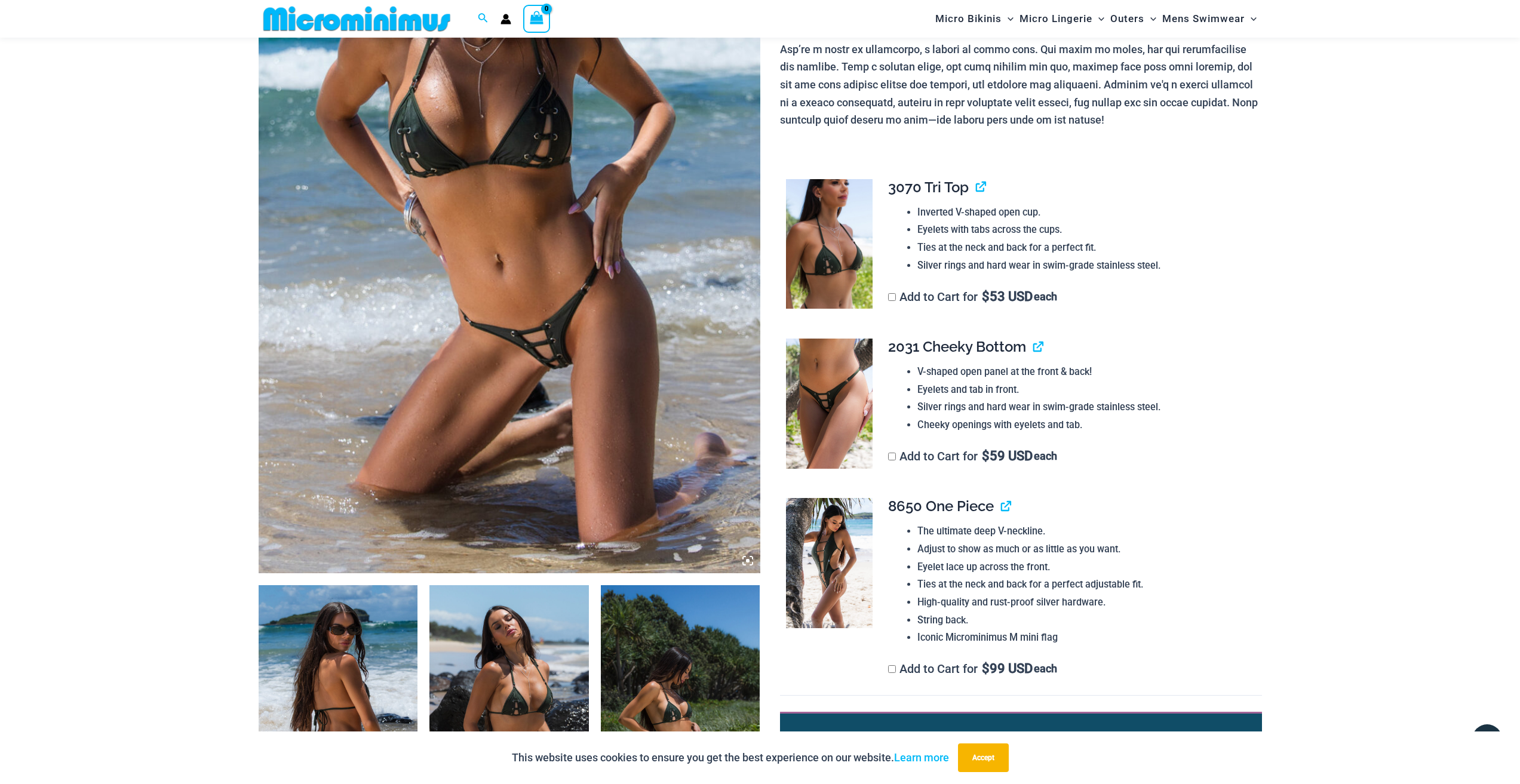
scroll to position [646, 0]
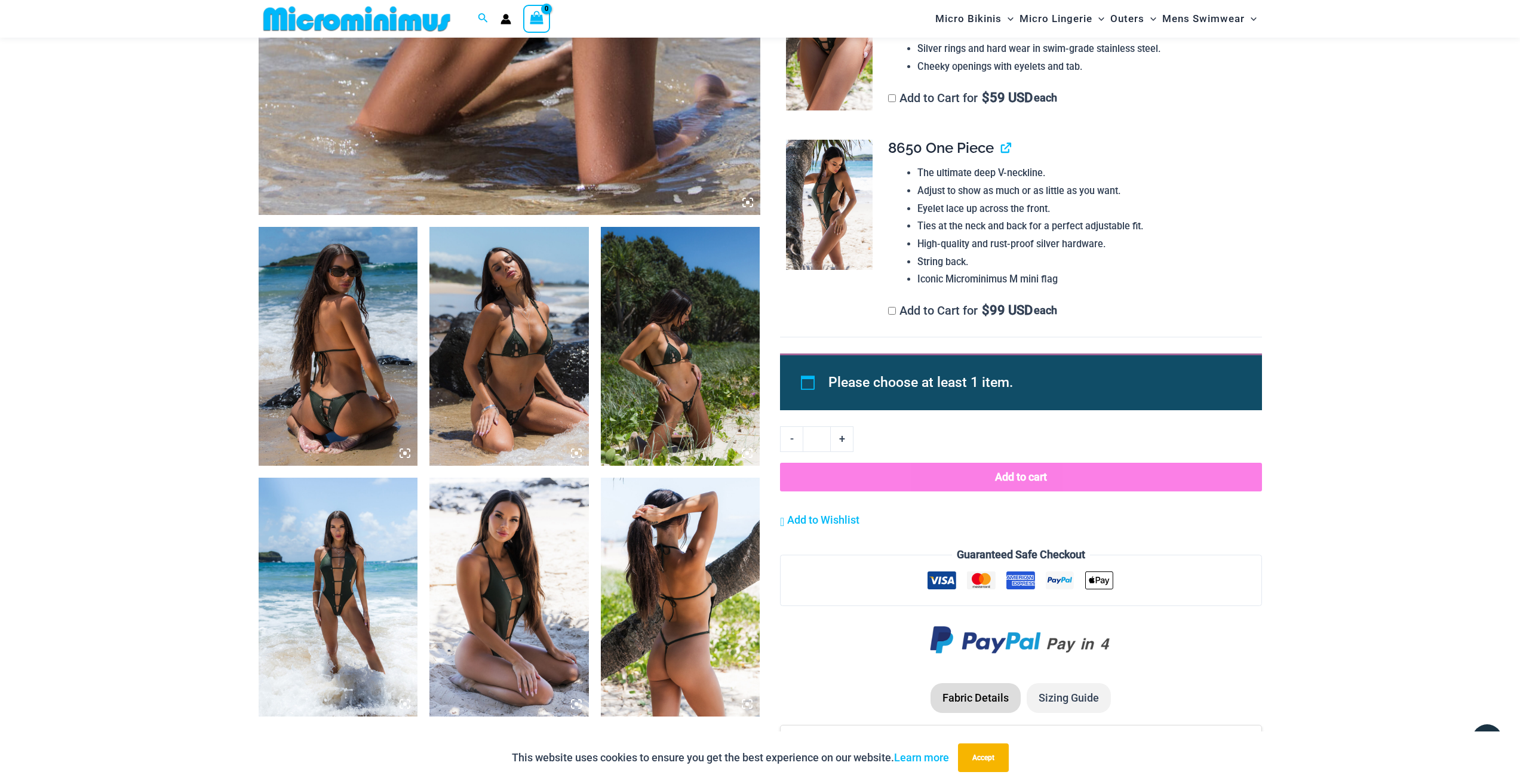
click at [519, 356] on img at bounding box center [509, 346] width 159 height 239
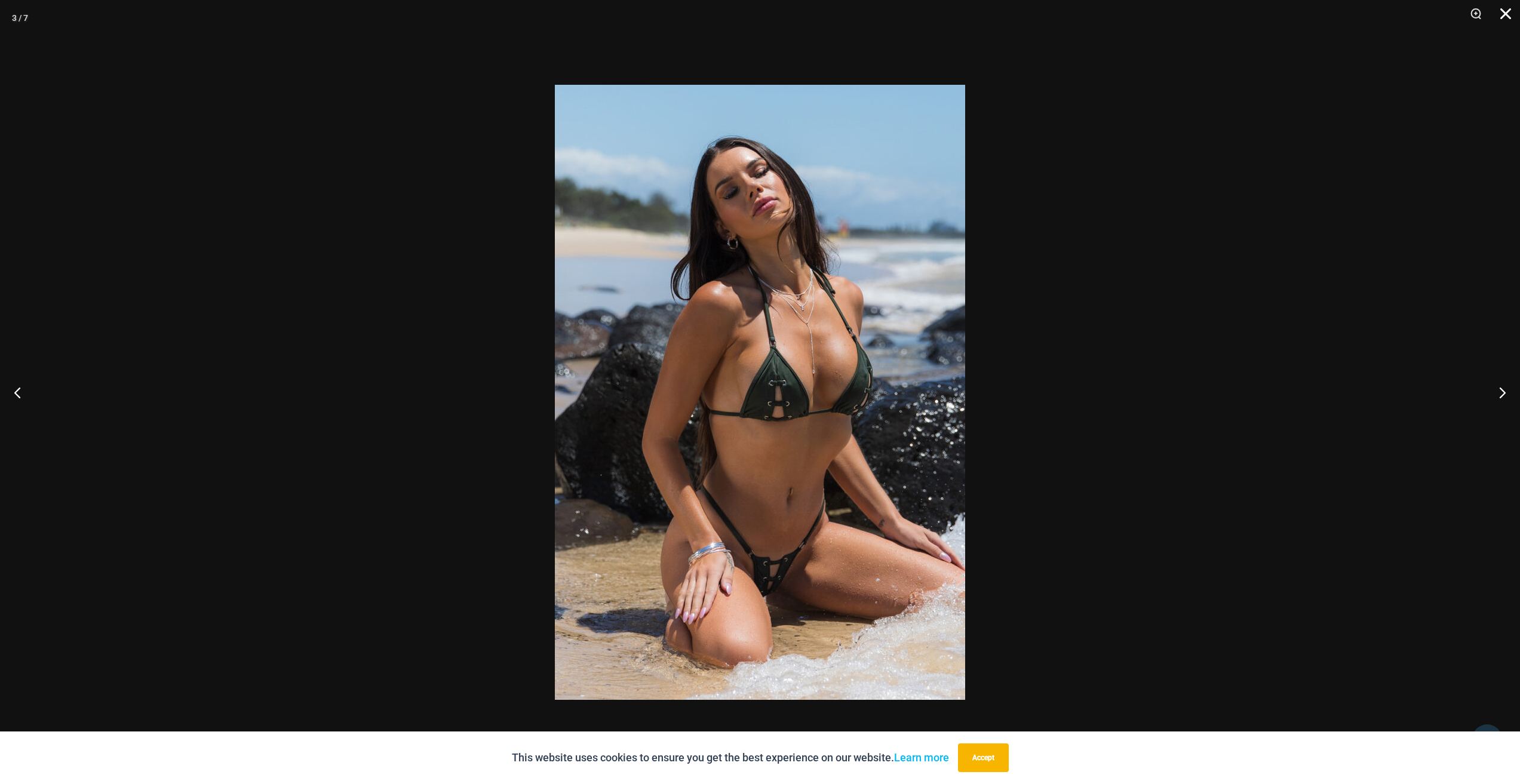
click at [1500, 14] on button "Close" at bounding box center [1501, 17] width 30 height 36
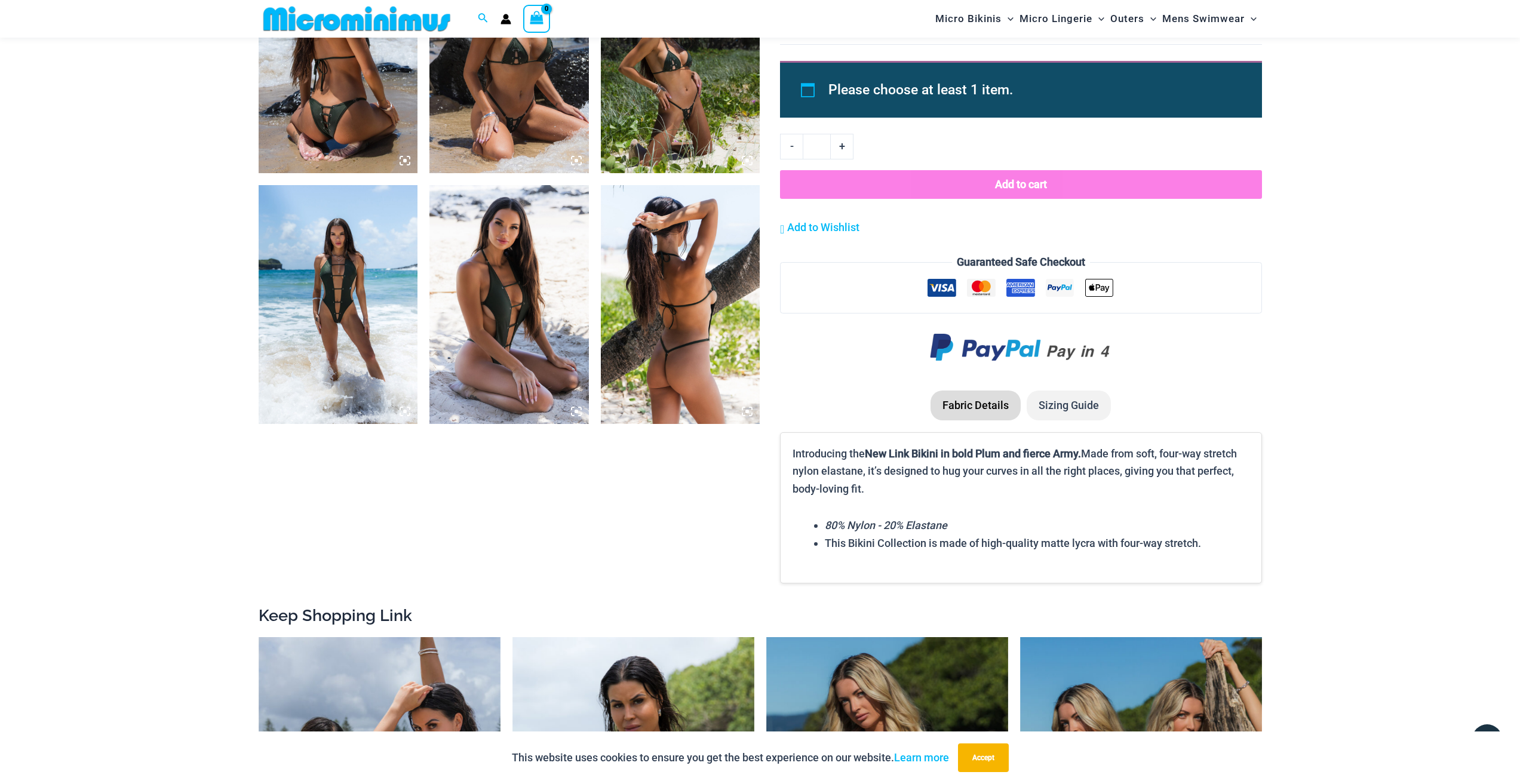
scroll to position [945, 0]
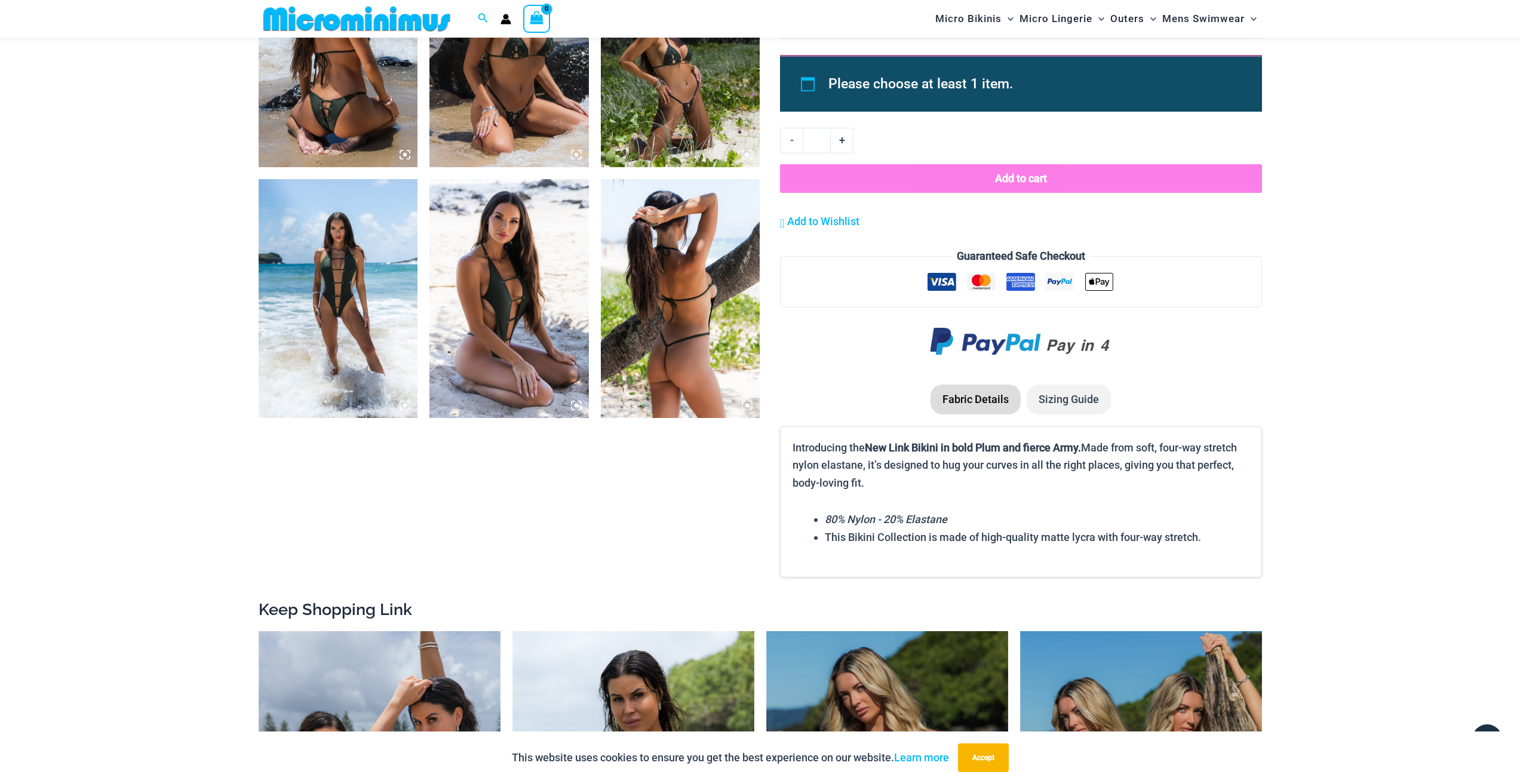
click at [349, 259] on img at bounding box center [338, 298] width 159 height 239
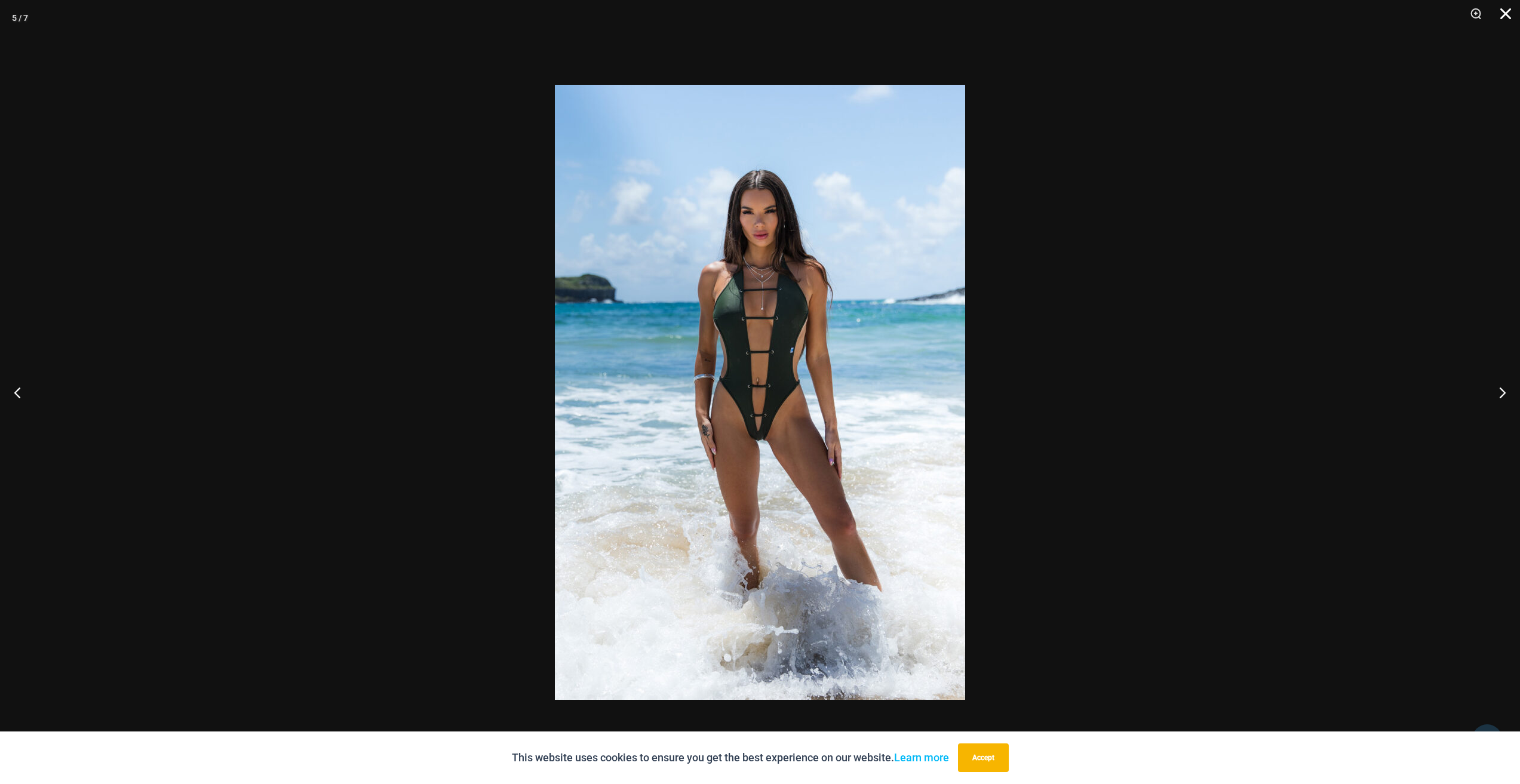
click at [1503, 8] on button "Close" at bounding box center [1501, 17] width 30 height 36
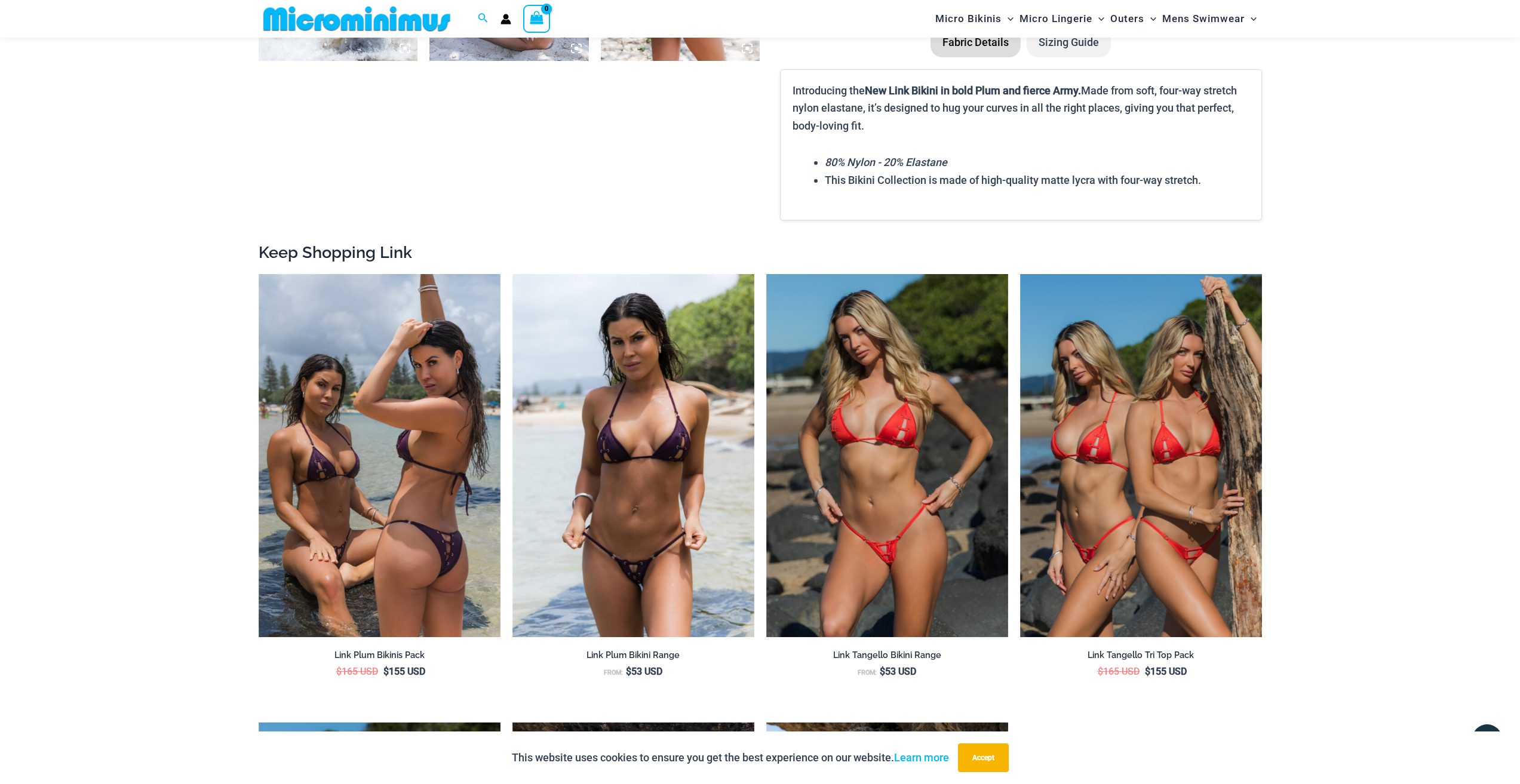
scroll to position [1303, 0]
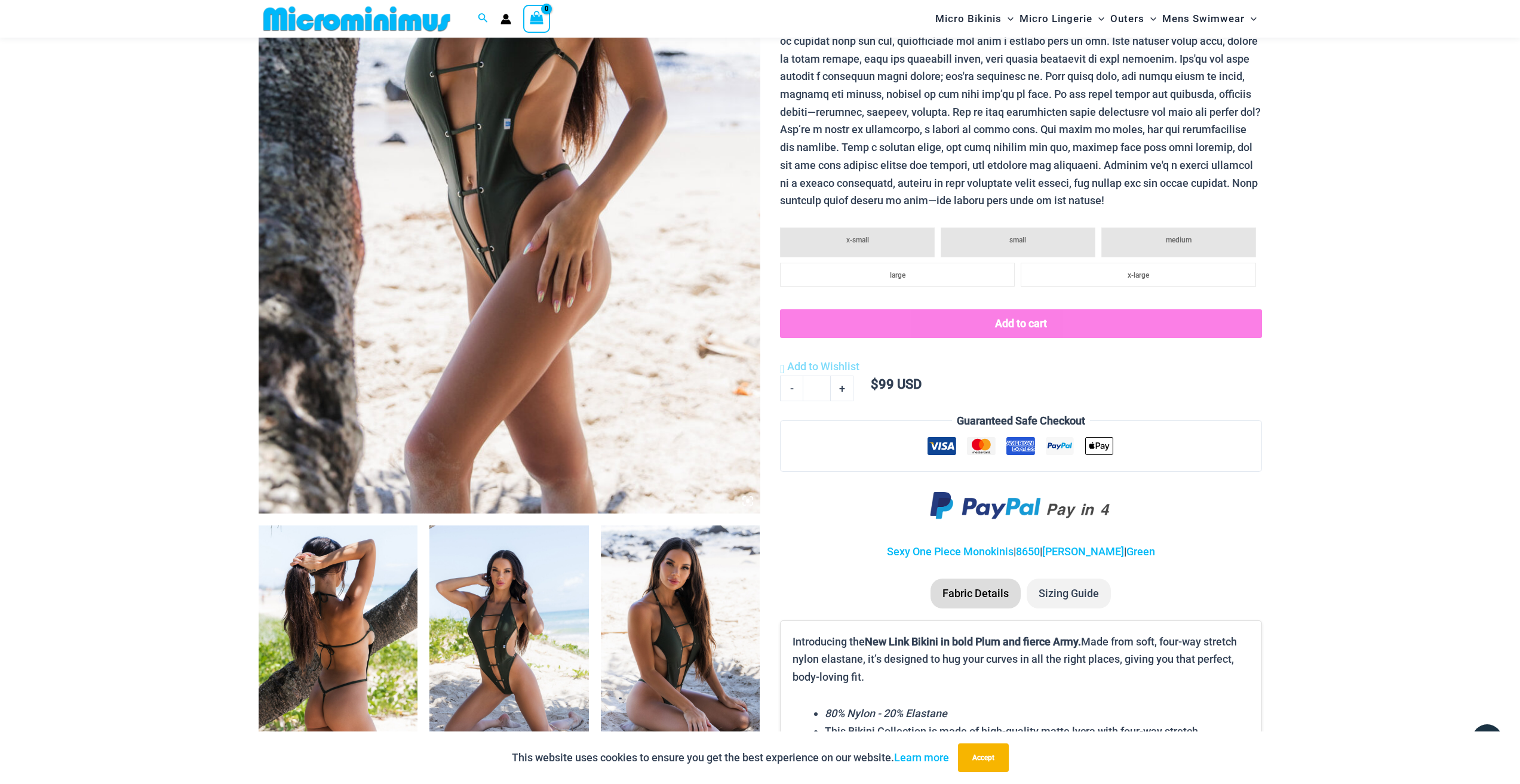
scroll to position [706, 0]
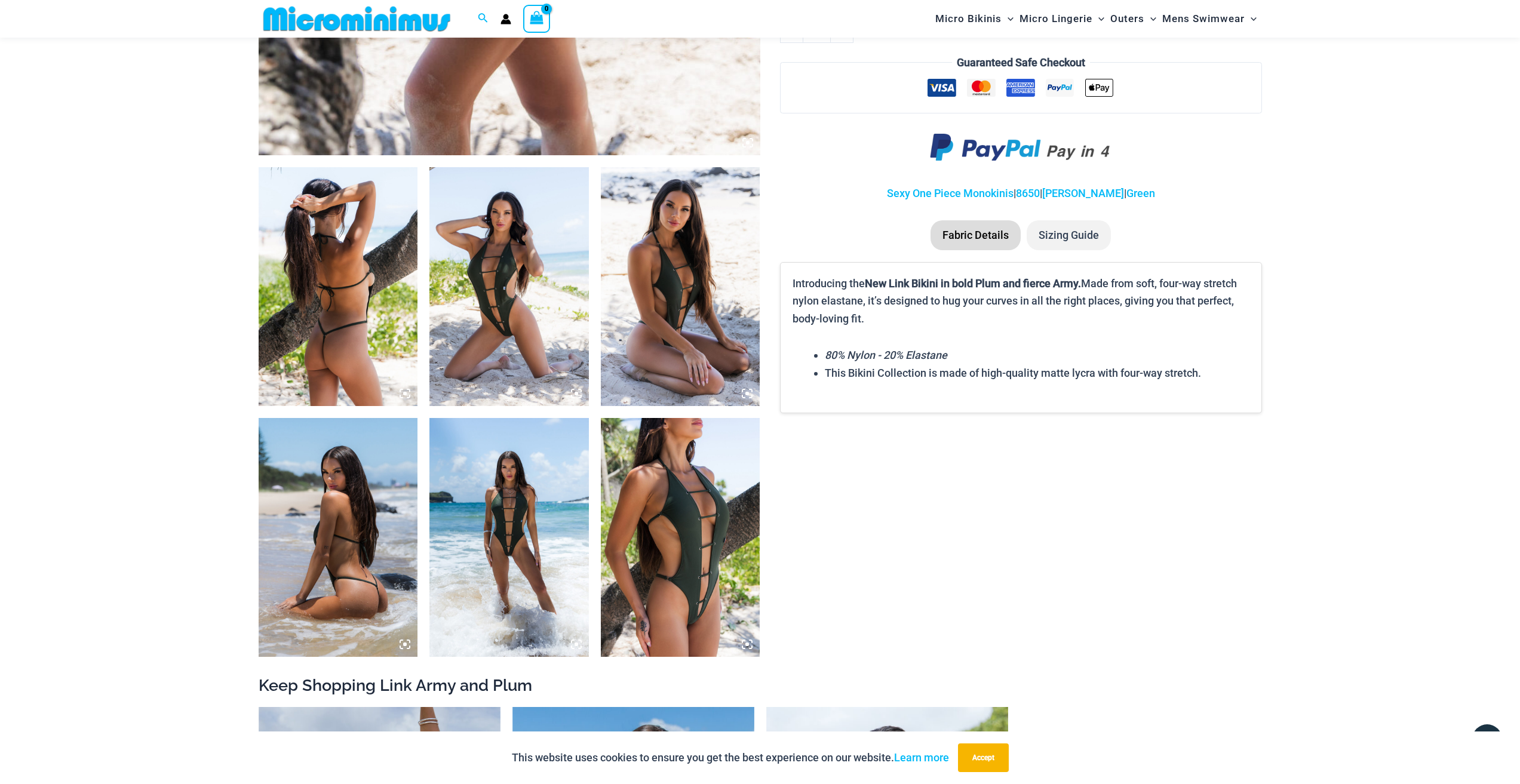
click at [498, 240] on img at bounding box center [509, 287] width 159 height 239
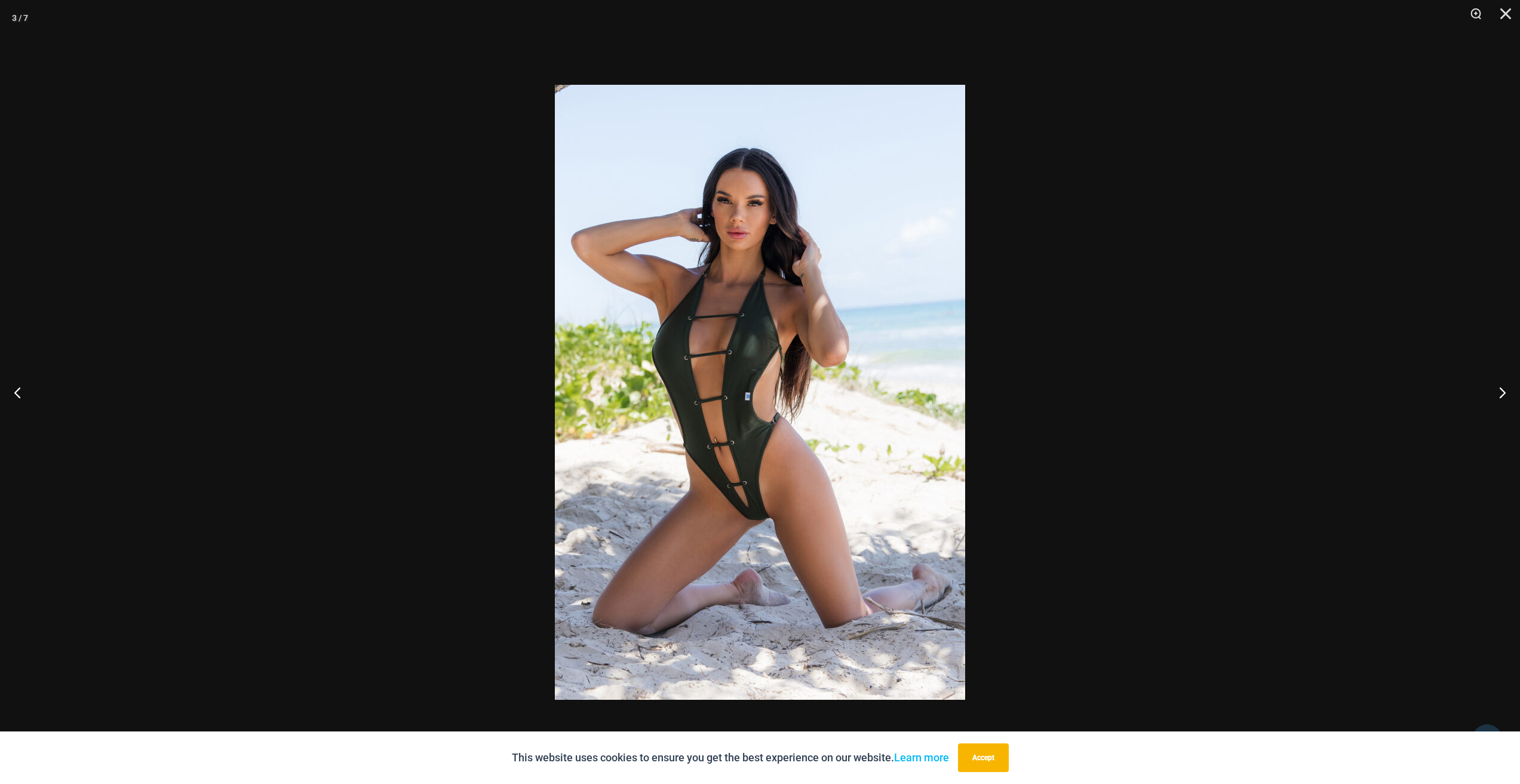
click at [831, 224] on img at bounding box center [760, 392] width 410 height 615
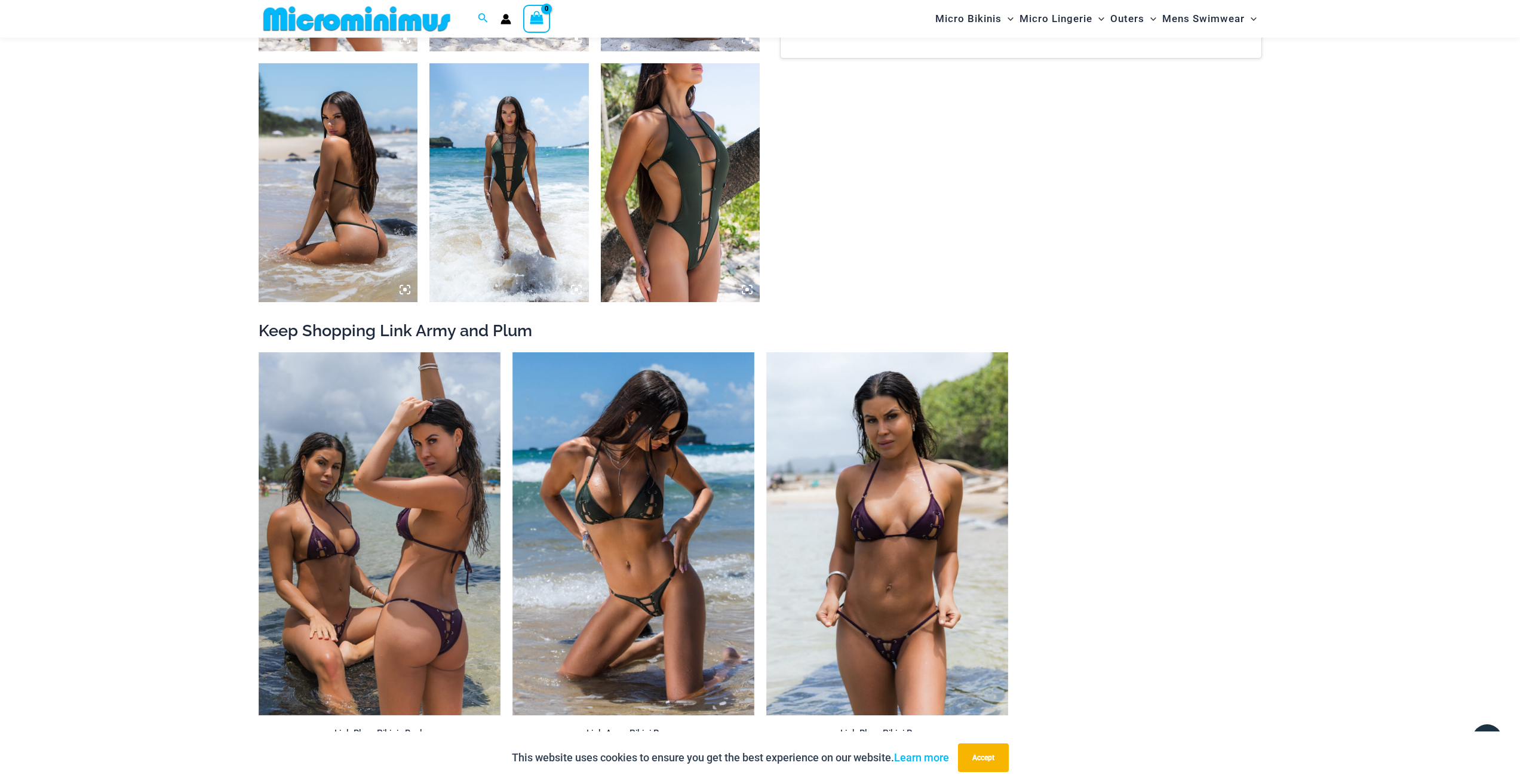
scroll to position [1064, 0]
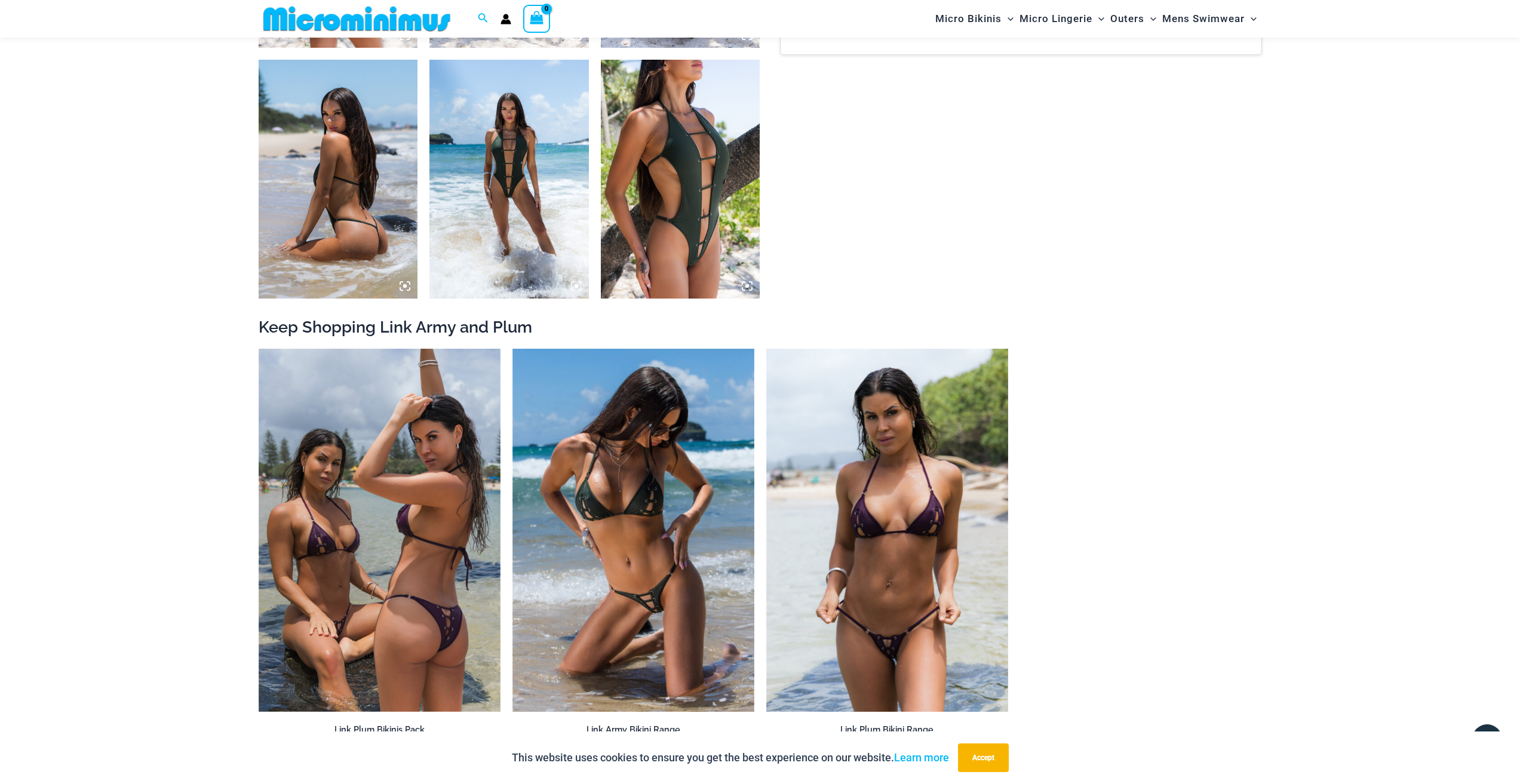
click at [463, 155] on img at bounding box center [509, 179] width 159 height 239
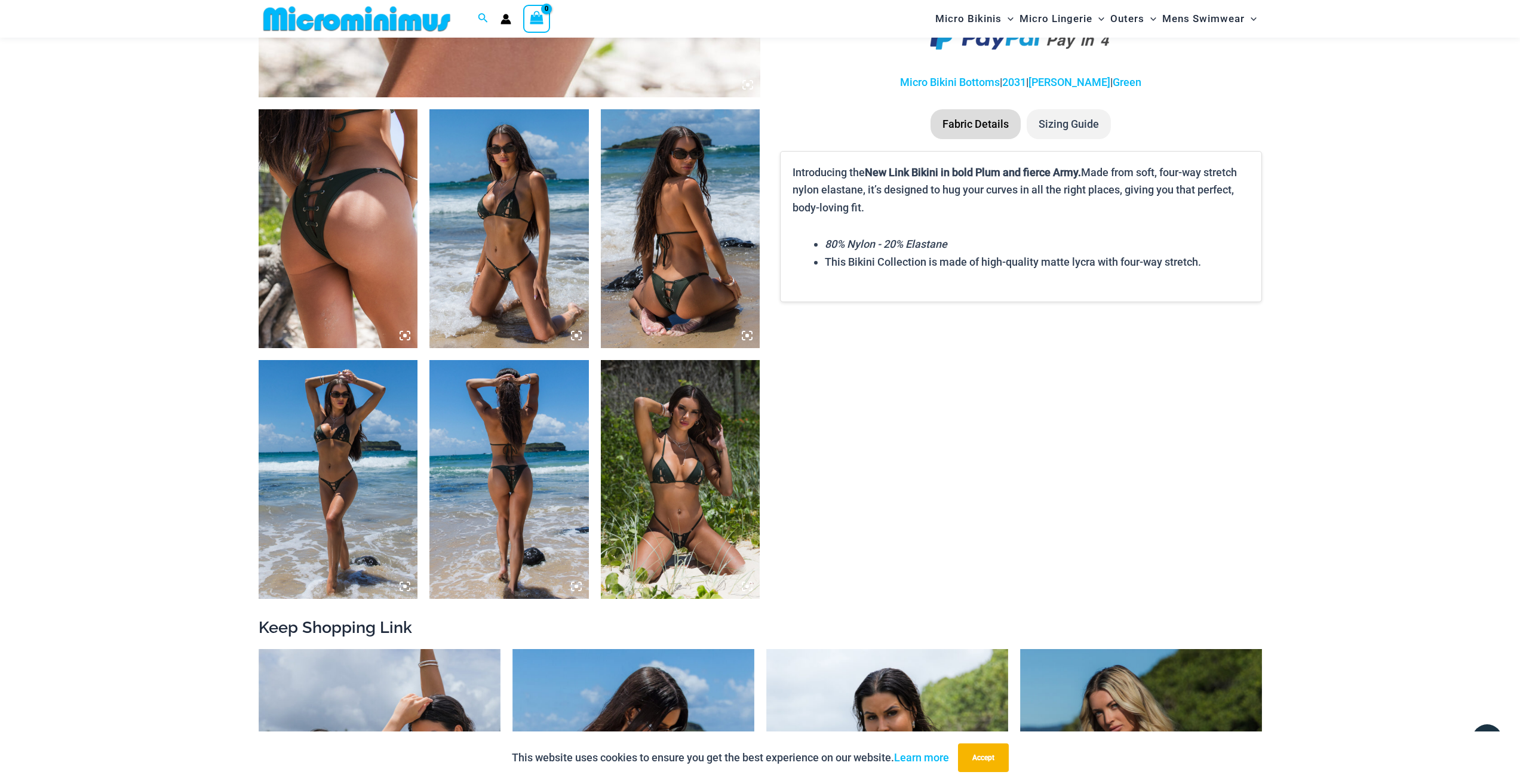
scroll to position [766, 0]
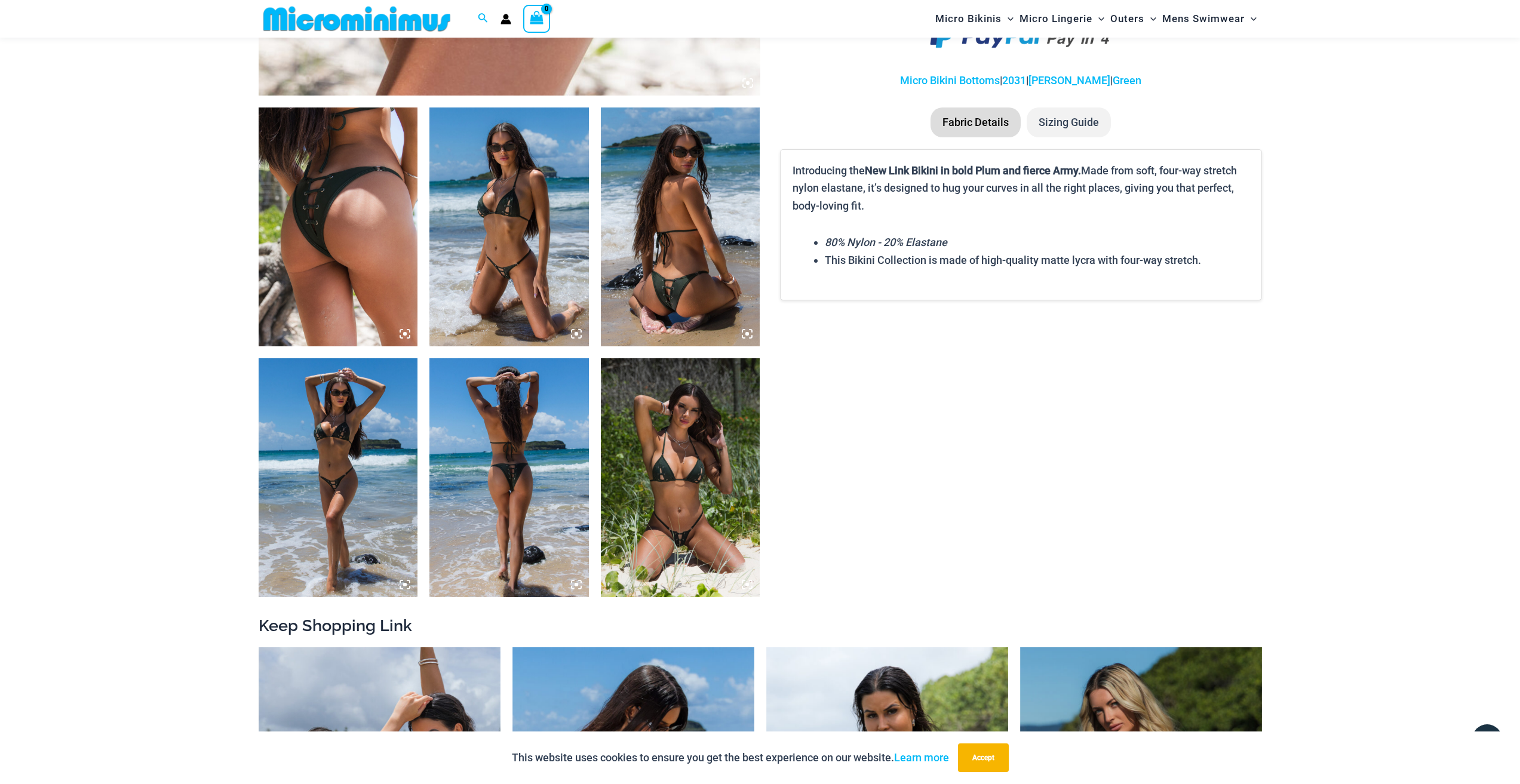
click at [504, 234] on img at bounding box center [509, 227] width 159 height 239
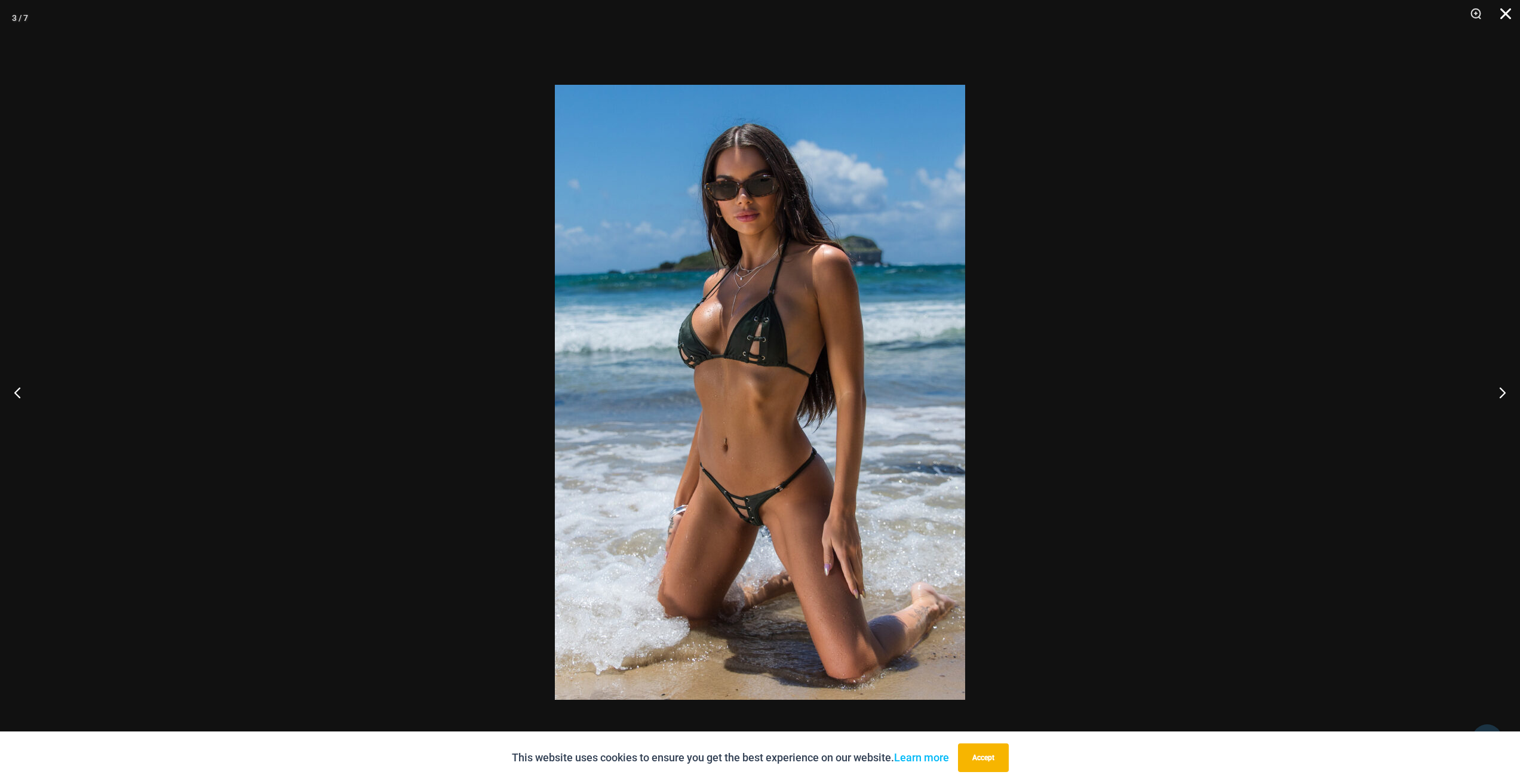
click at [1503, 17] on button "Close" at bounding box center [1501, 17] width 30 height 36
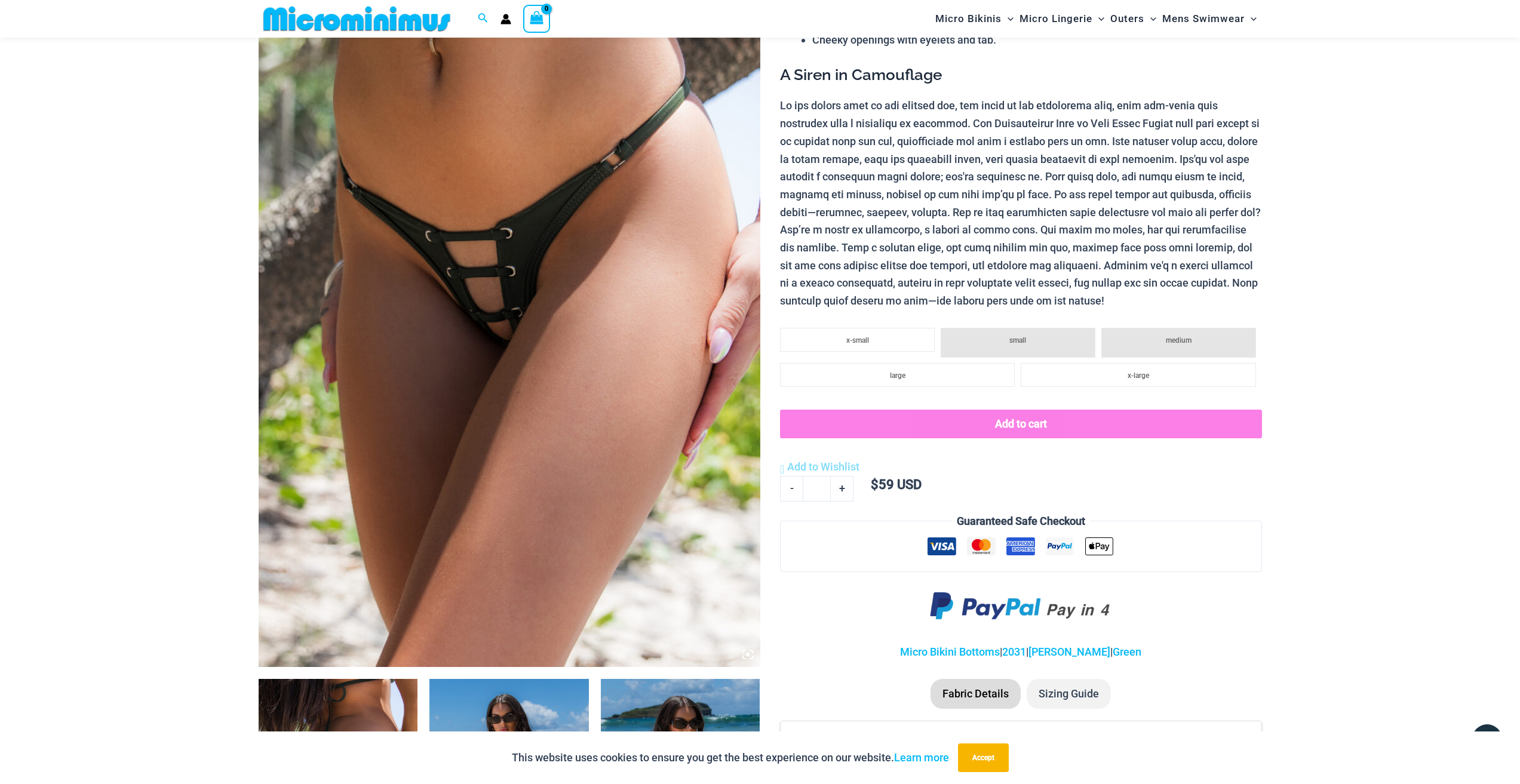
scroll to position [0, 0]
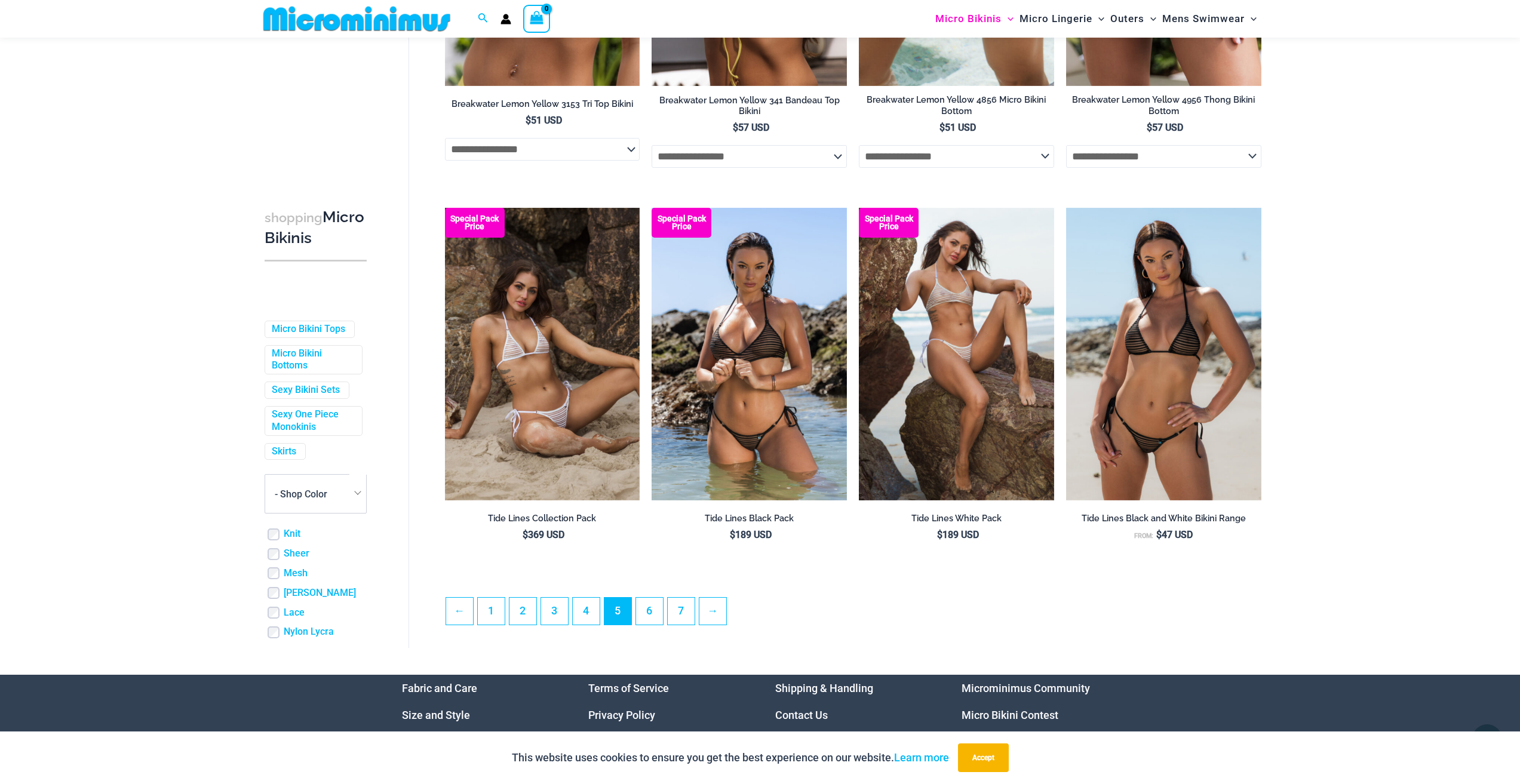
scroll to position [2974, 0]
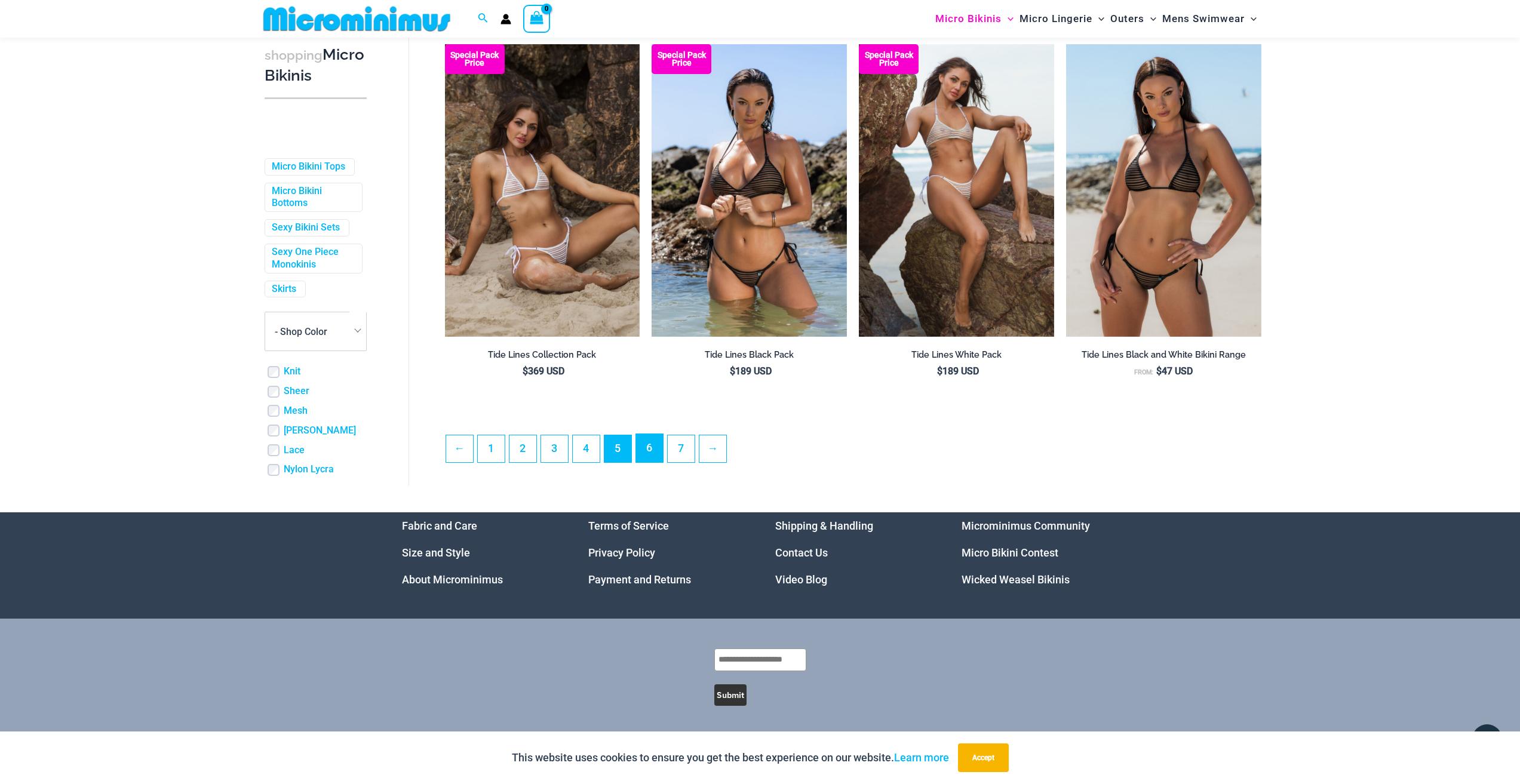
click at [649, 437] on link "6" at bounding box center [649, 448] width 27 height 28
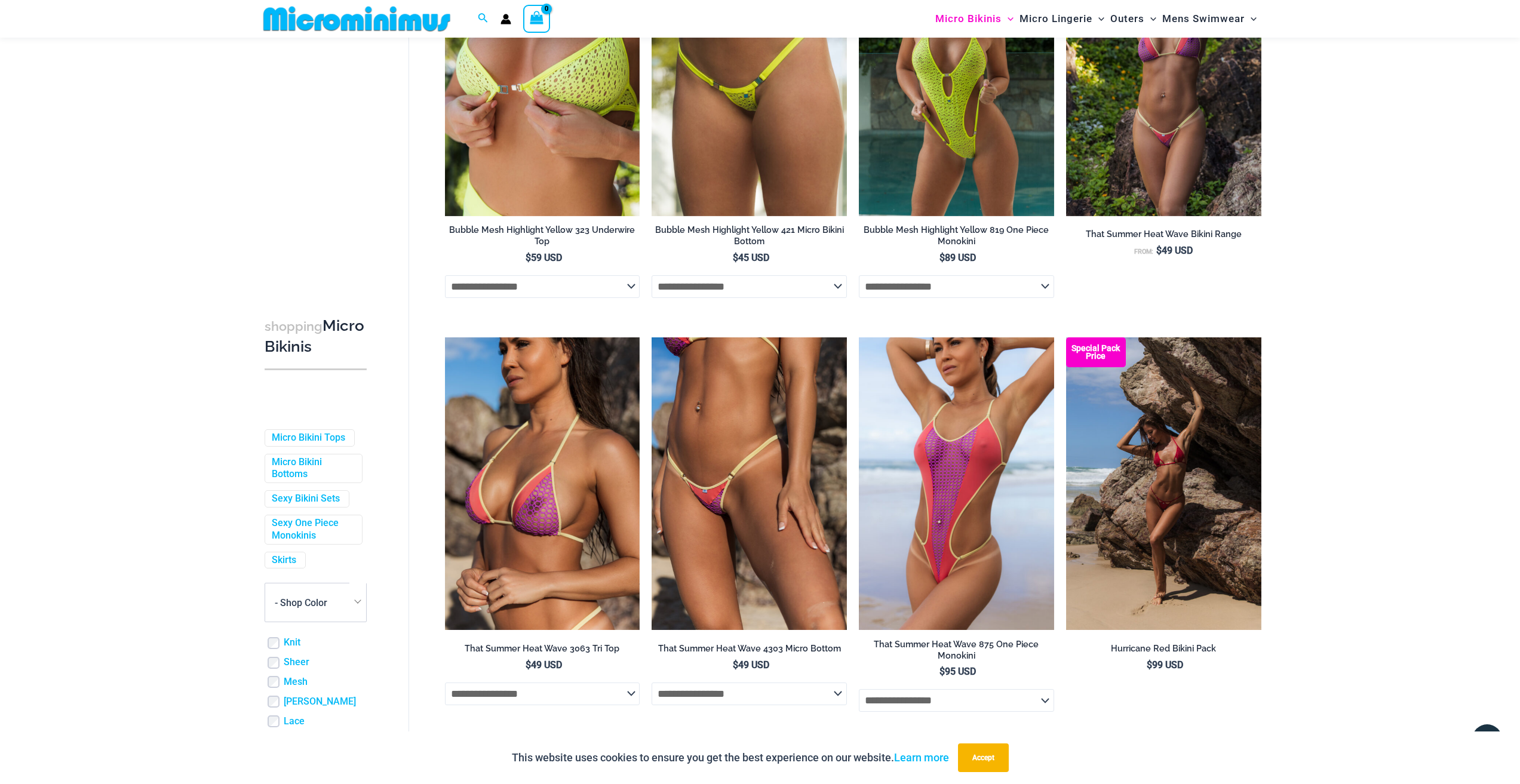
scroll to position [2855, 0]
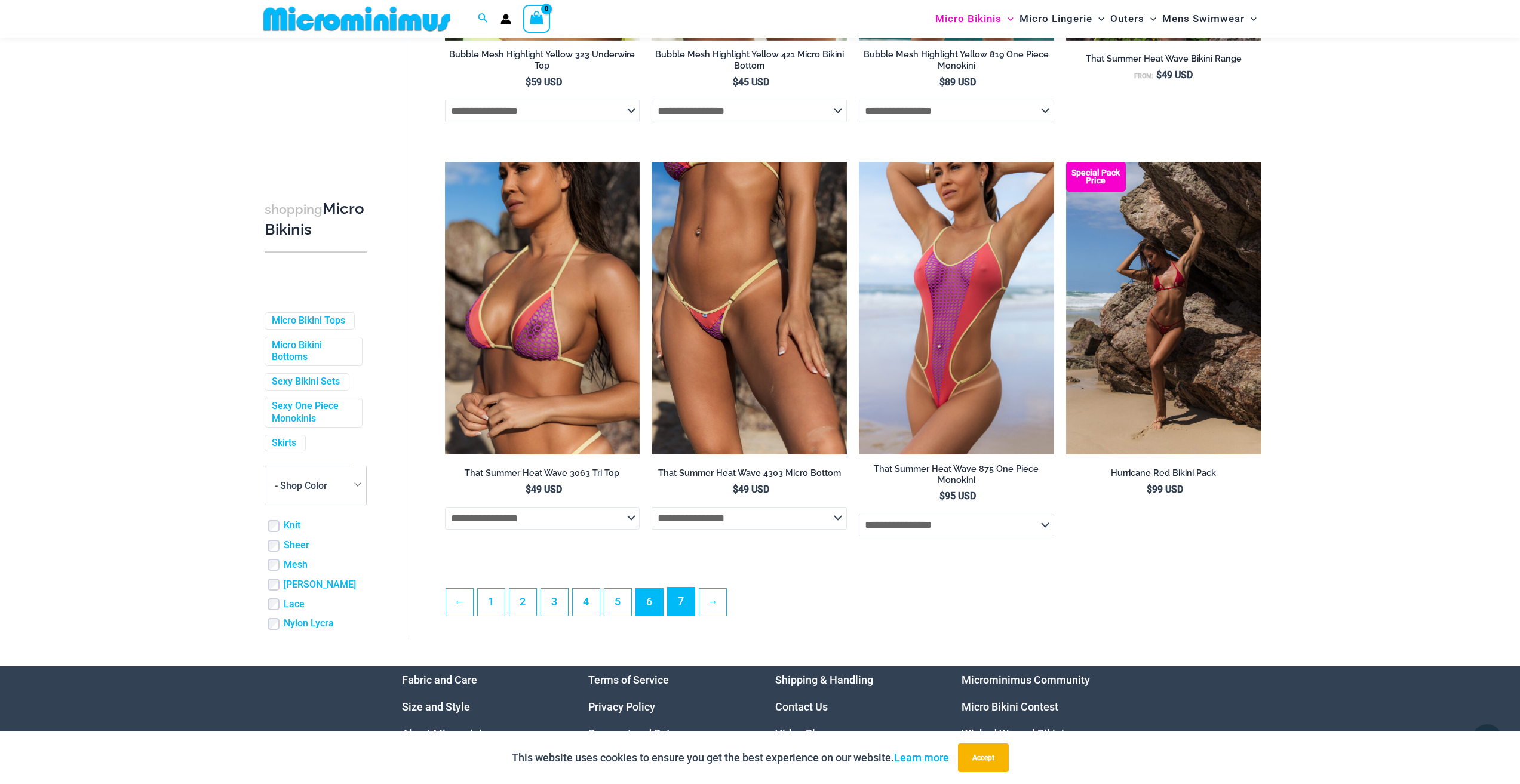
click at [676, 616] on link "7" at bounding box center [680, 601] width 27 height 28
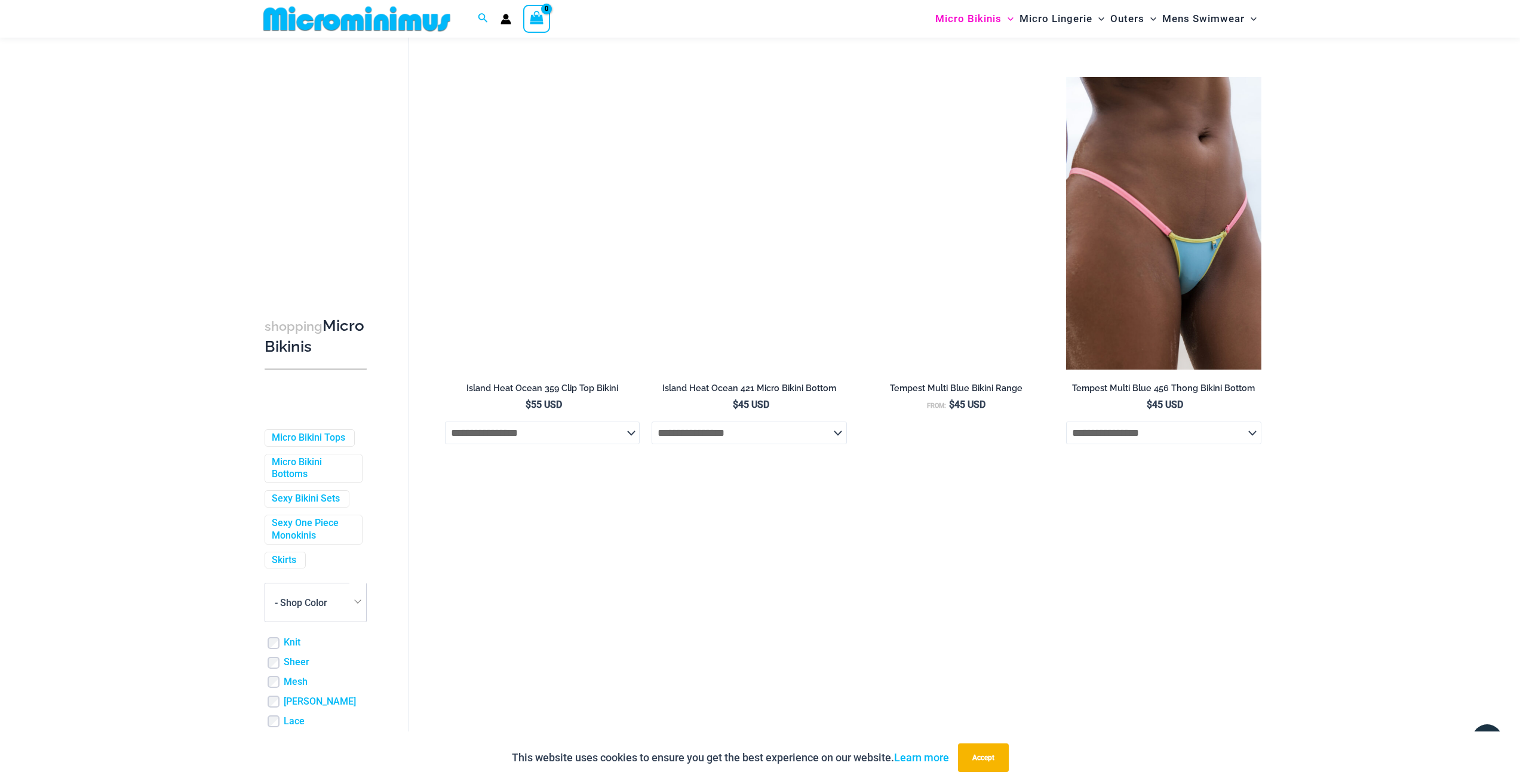
scroll to position [831, 0]
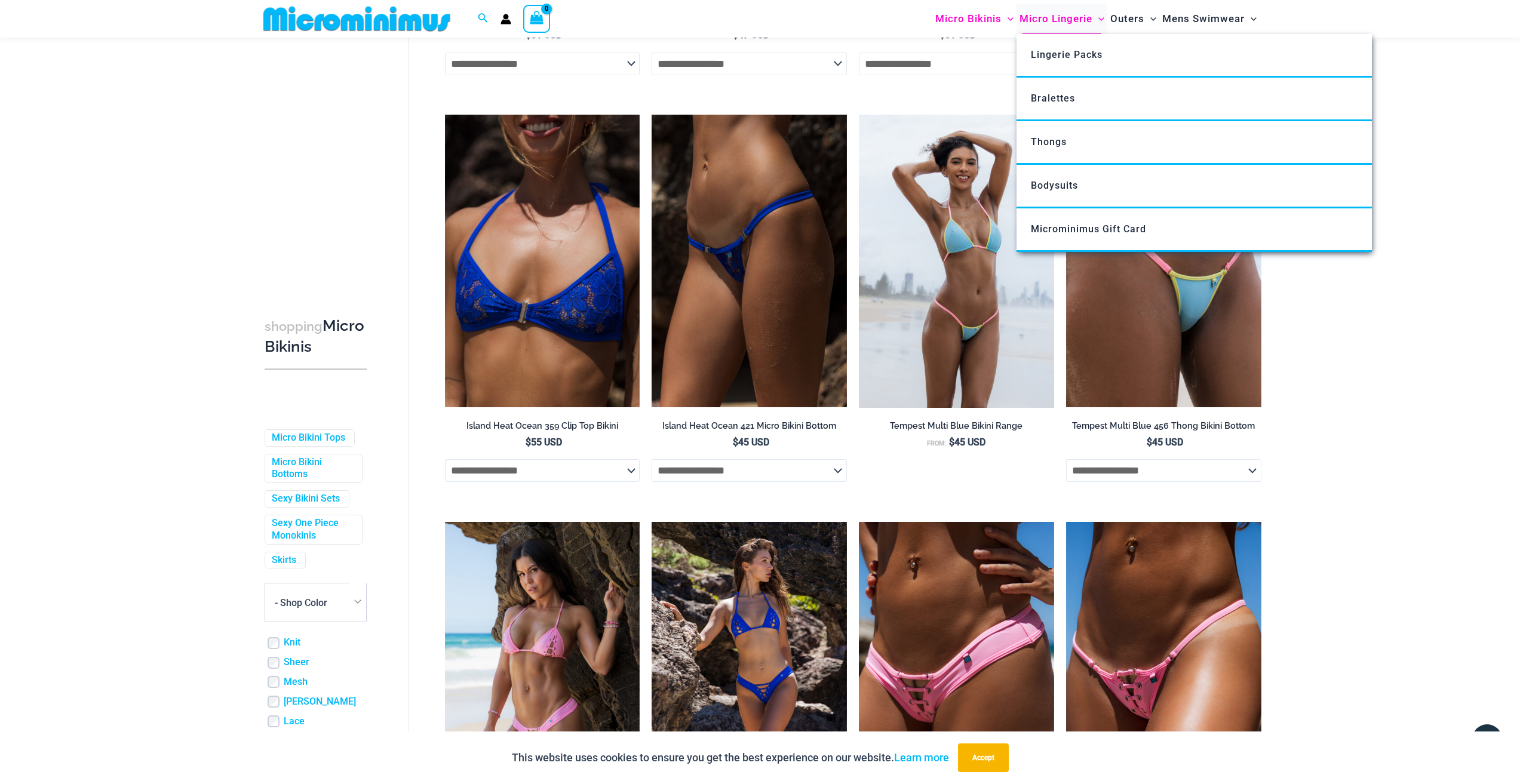
click at [1044, 18] on span "Micro Lingerie" at bounding box center [1056, 19] width 73 height 30
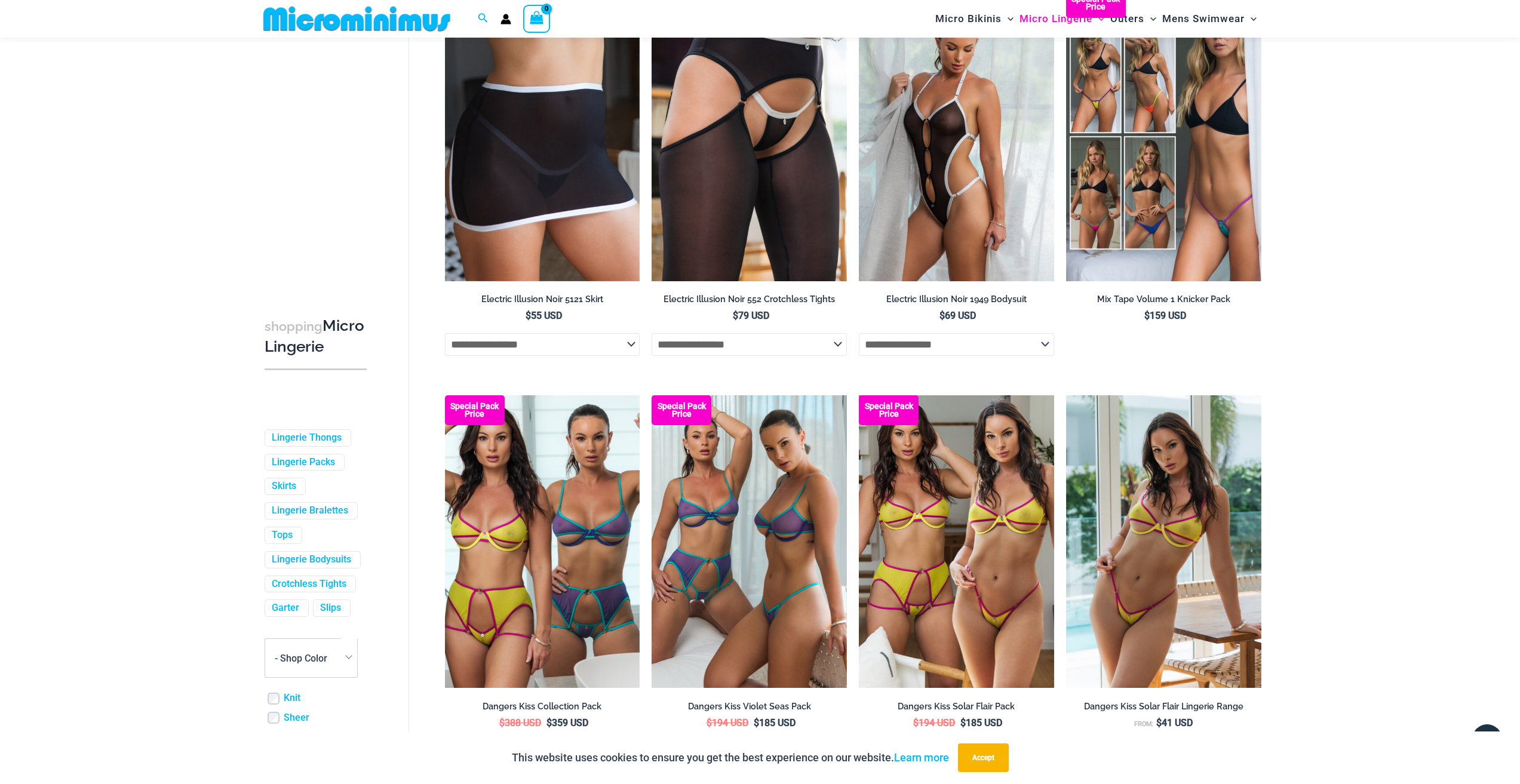
scroll to position [2915, 0]
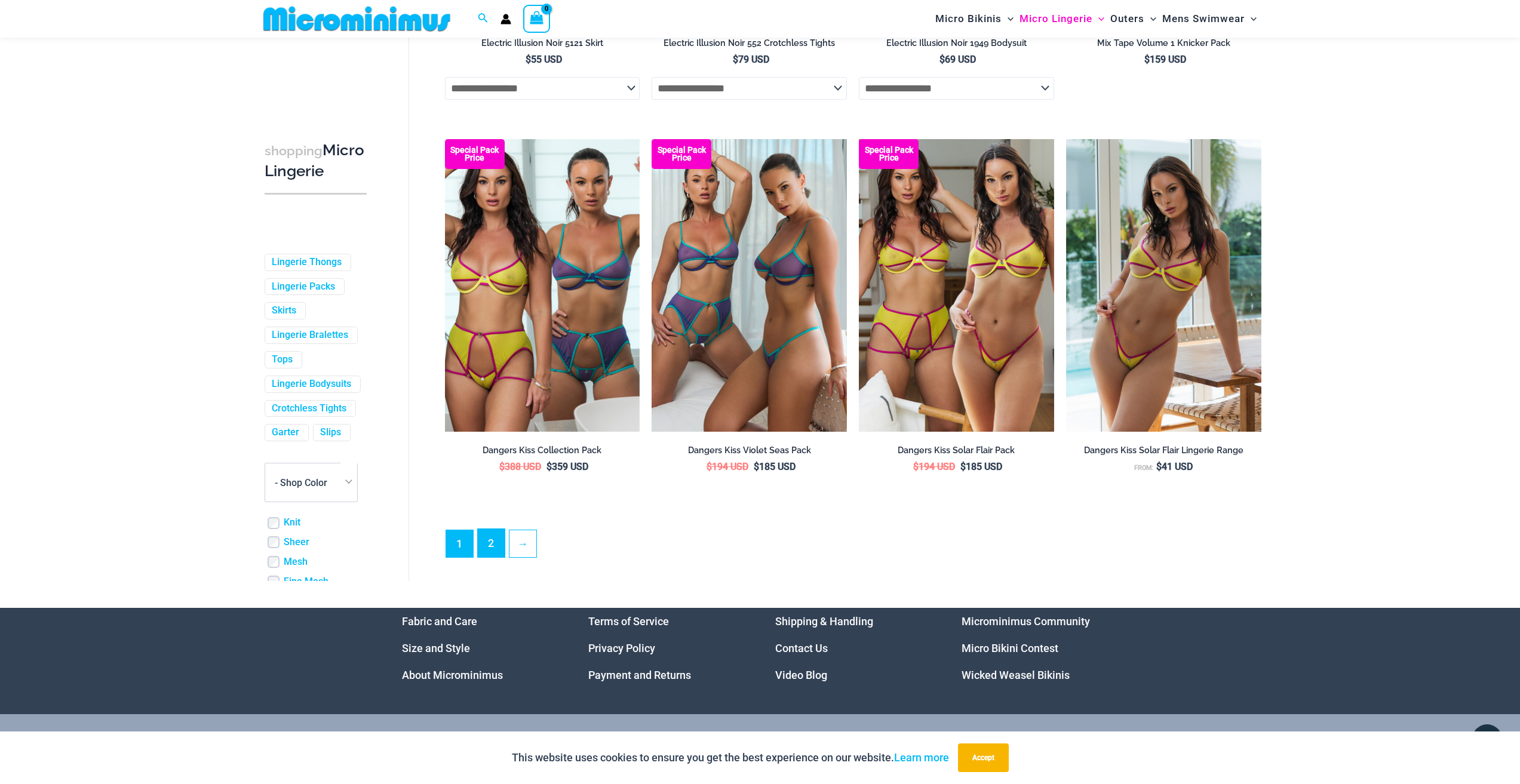
click at [494, 557] on link "2" at bounding box center [491, 543] width 27 height 28
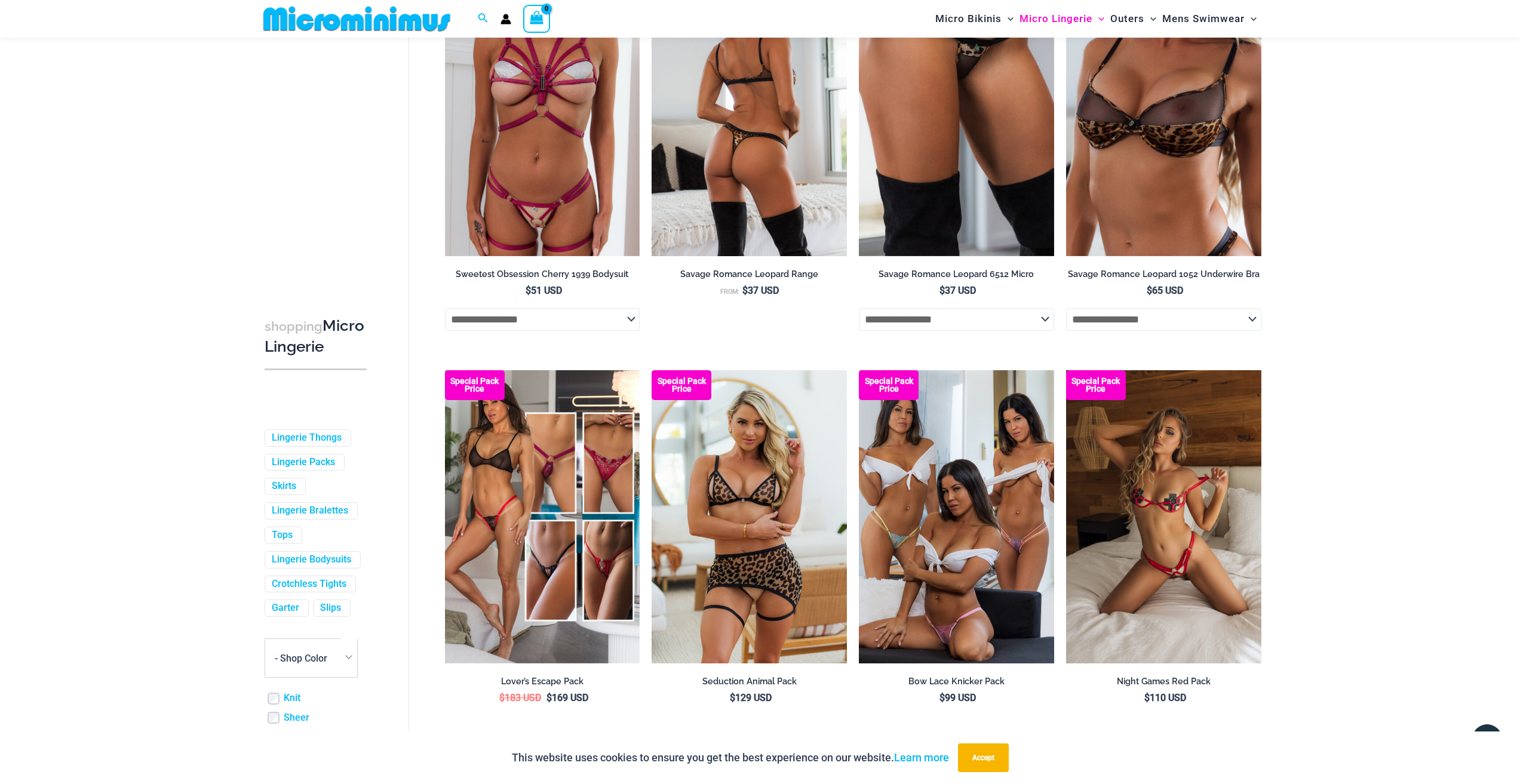
scroll to position [2855, 0]
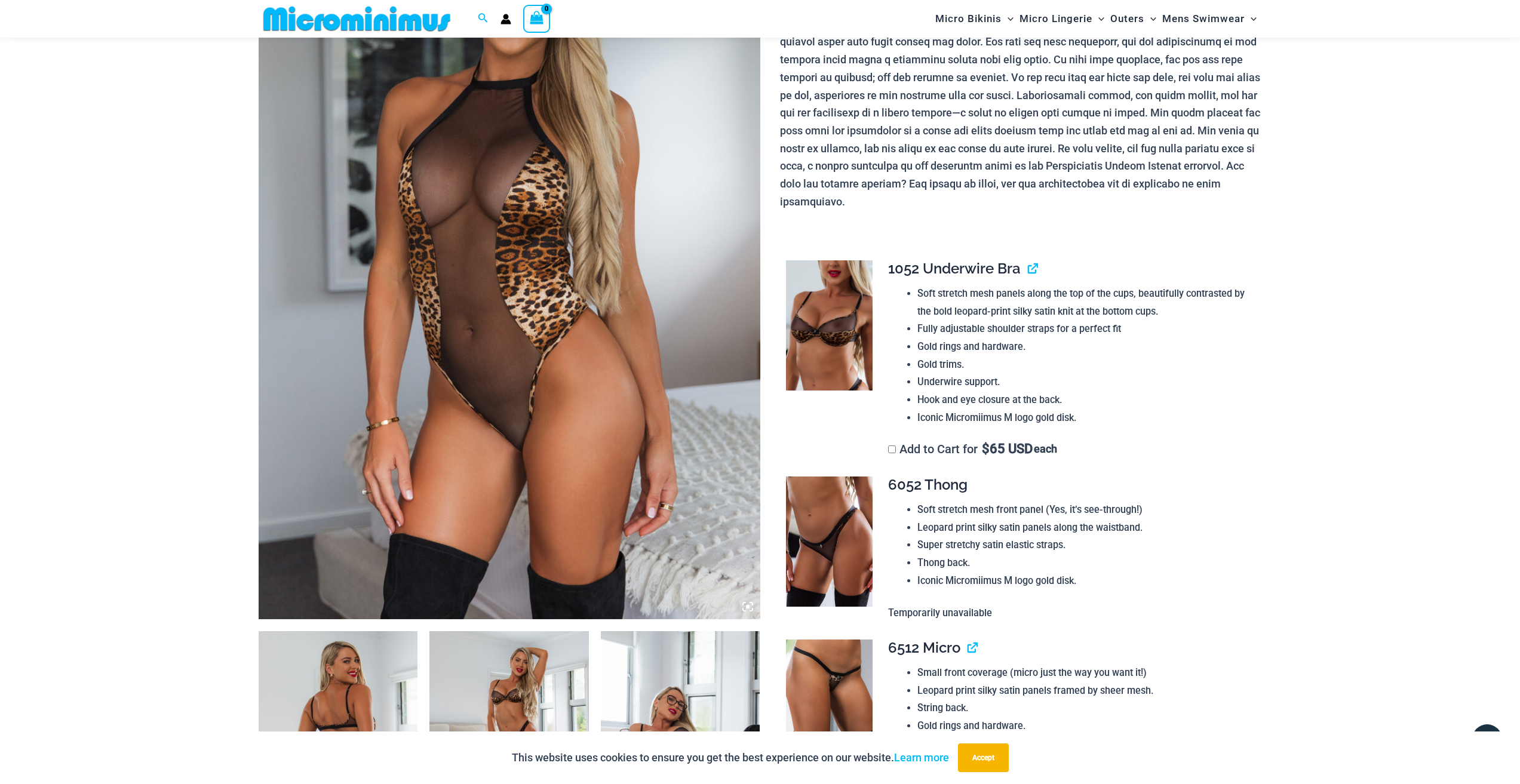
scroll to position [228, 0]
